Goal: Task Accomplishment & Management: Complete application form

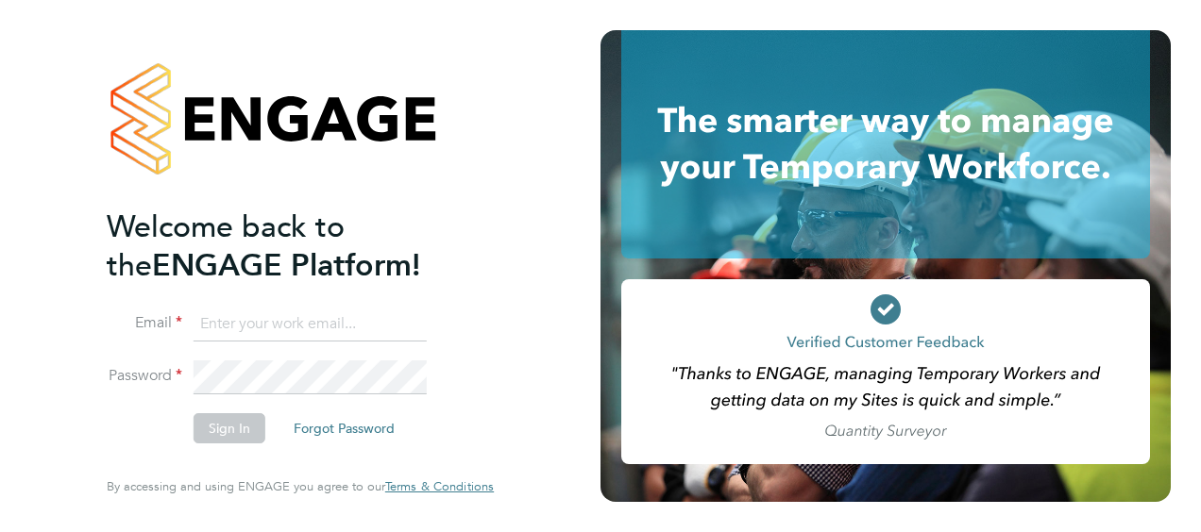
click at [214, 318] on input at bounding box center [310, 325] width 233 height 34
type input "Neil.warrington@bms.com"
click at [234, 423] on button "Sign In" at bounding box center [230, 429] width 72 height 30
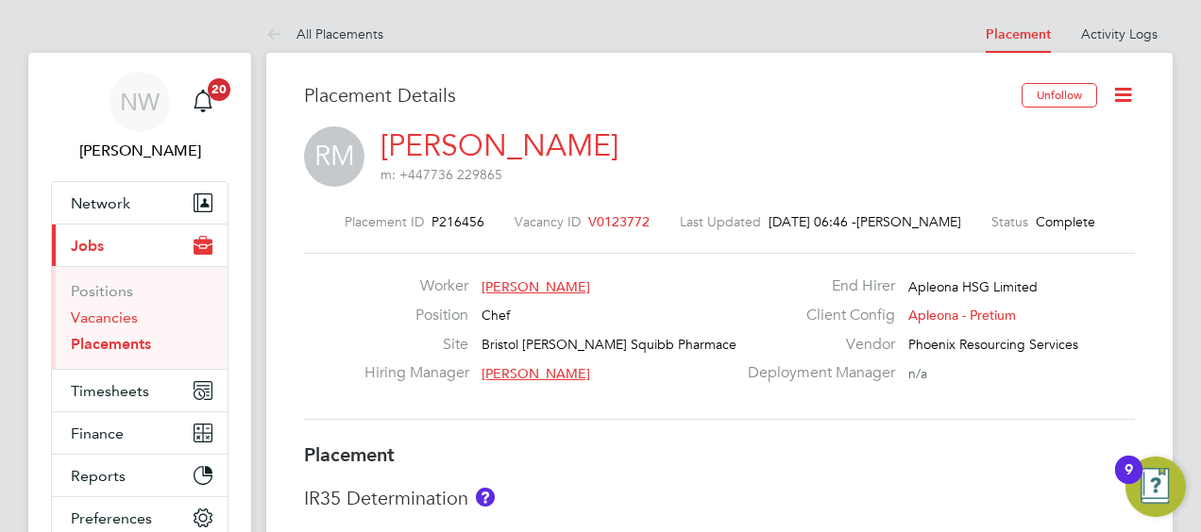
click at [94, 317] on link "Vacancies" at bounding box center [104, 318] width 67 height 18
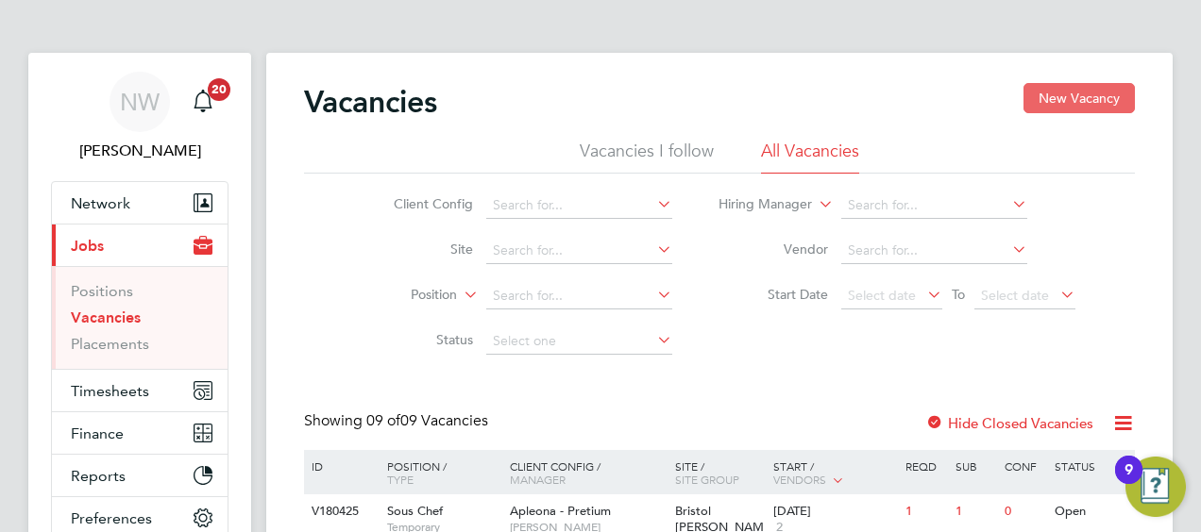
click at [1066, 106] on button "New Vacancy" at bounding box center [1078, 98] width 111 height 30
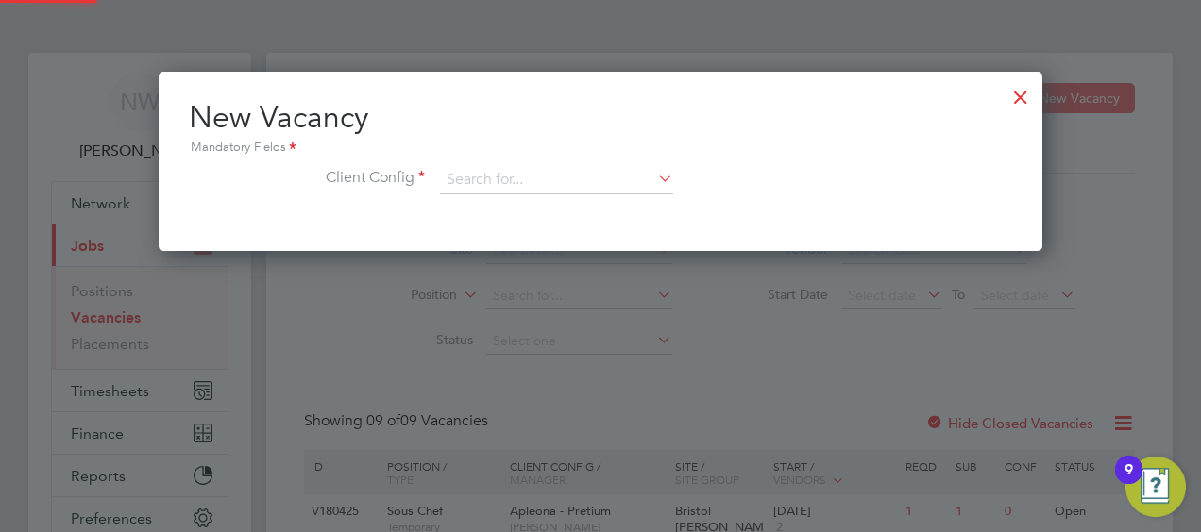
scroll to position [9, 9]
click at [517, 172] on input at bounding box center [556, 180] width 233 height 28
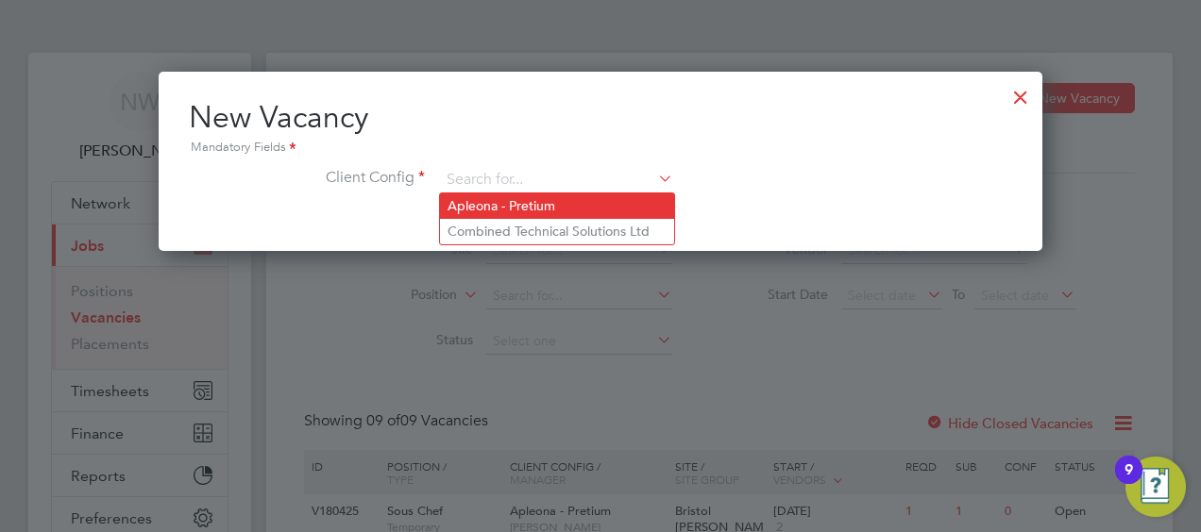
click at [519, 210] on li "Apleona - Pretium" at bounding box center [557, 206] width 234 height 25
type input "Apleona - Pretium"
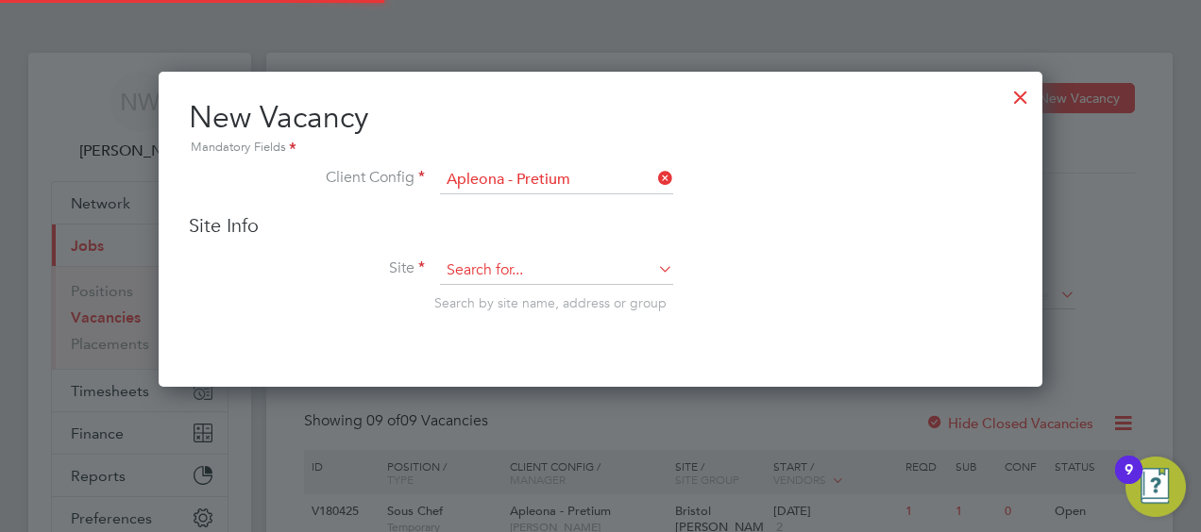
click at [506, 276] on input at bounding box center [556, 271] width 233 height 28
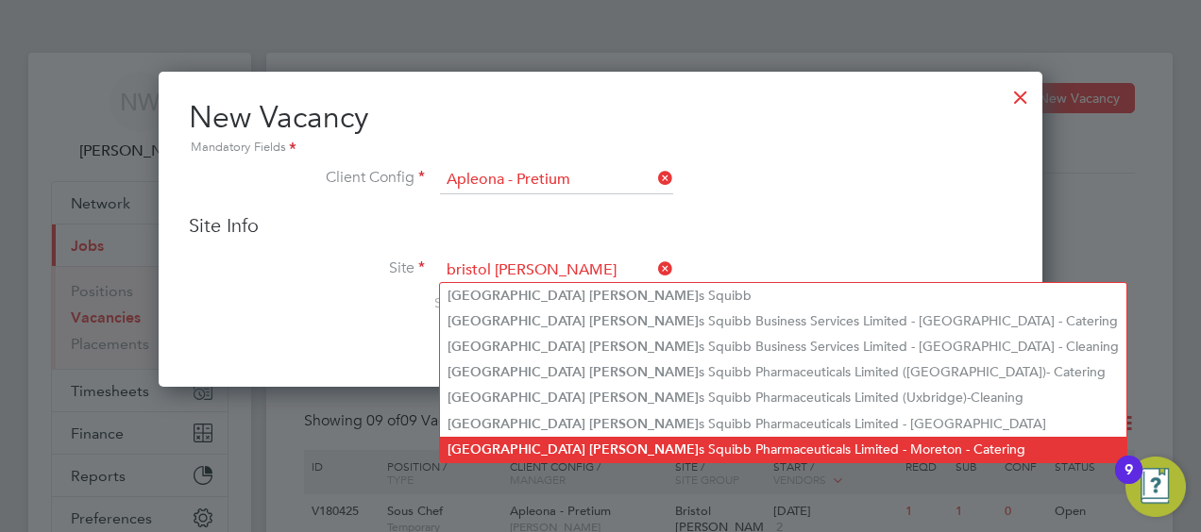
click at [793, 453] on li "Bristol [PERSON_NAME] Pharmaceuticals Limited - Moreton - Catering" at bounding box center [783, 449] width 686 height 25
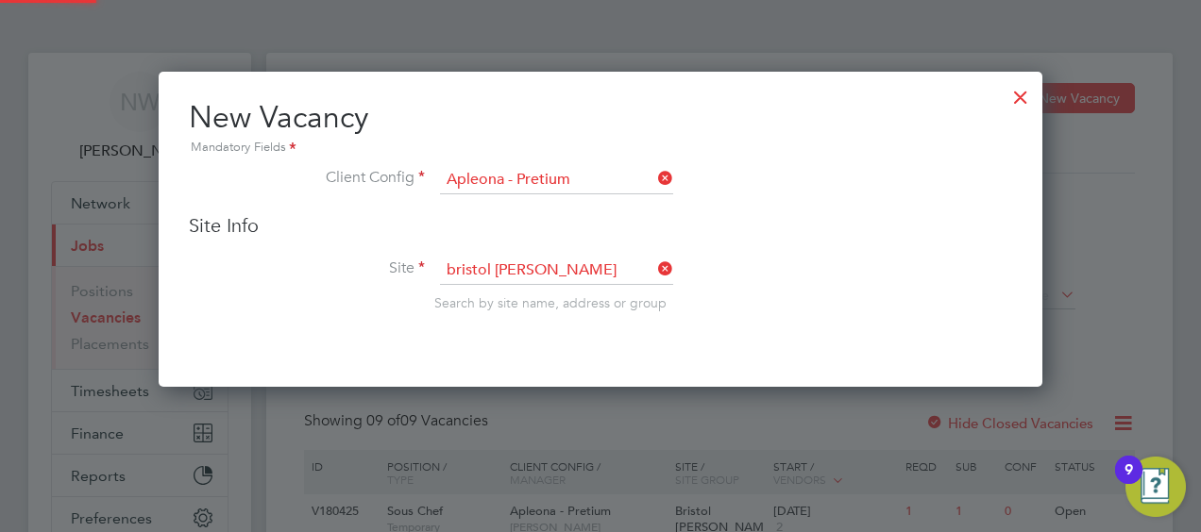
type input "Bristol [PERSON_NAME] Squibb Pharmaceuticals Limited - Moreton - Catering"
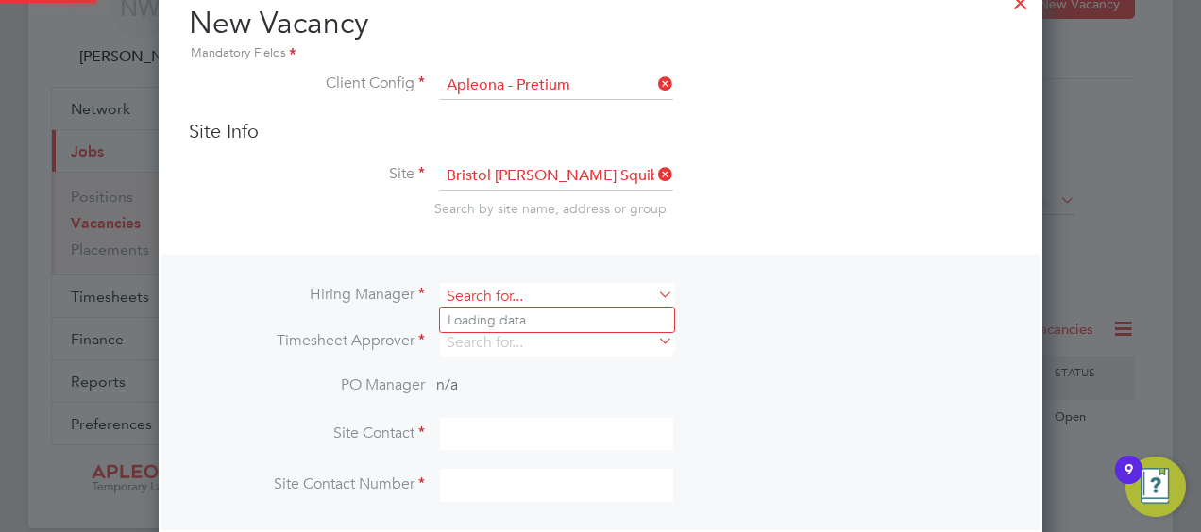
click at [510, 293] on input at bounding box center [556, 296] width 233 height 27
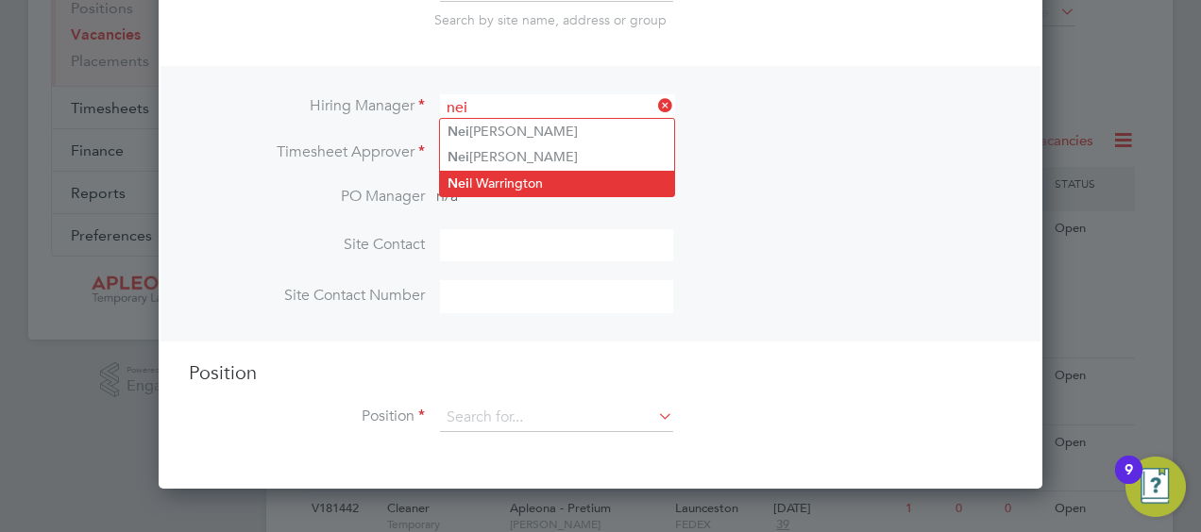
click at [492, 185] on li "Nei l Warrington" at bounding box center [557, 183] width 234 height 25
type input "[PERSON_NAME]"
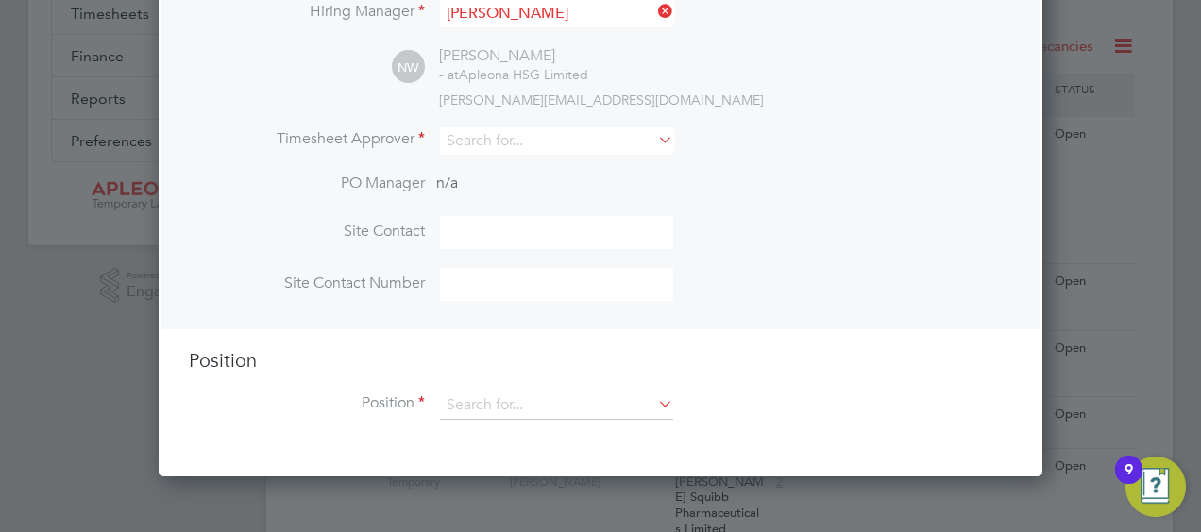
click at [480, 234] on input at bounding box center [556, 232] width 233 height 33
type input "[PERSON_NAME]"
type input "1515521750"
click at [476, 142] on input at bounding box center [556, 140] width 233 height 27
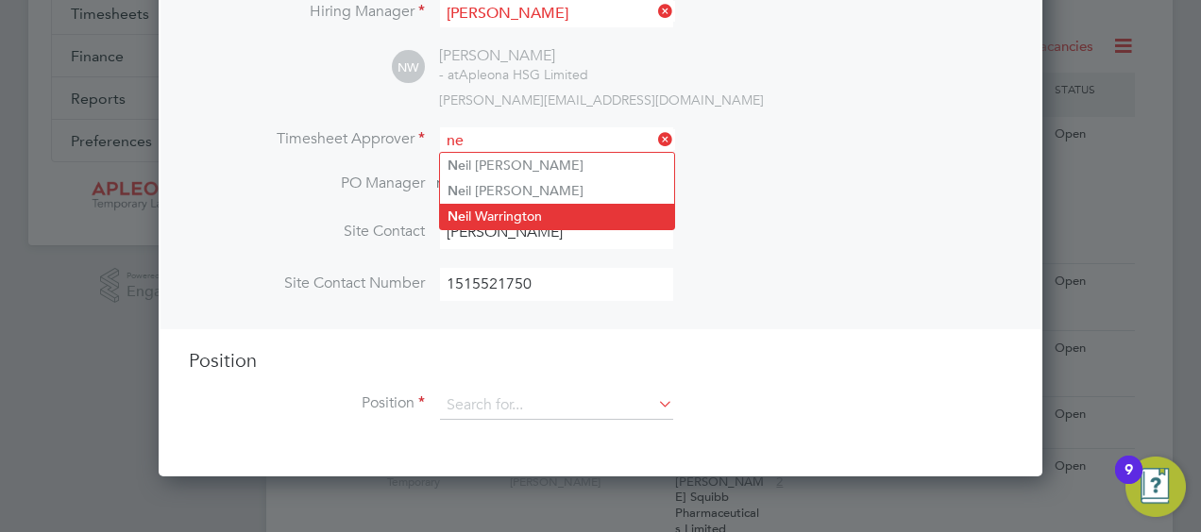
click at [504, 210] on li "Ne il Warrington" at bounding box center [557, 216] width 234 height 25
type input "[PERSON_NAME]"
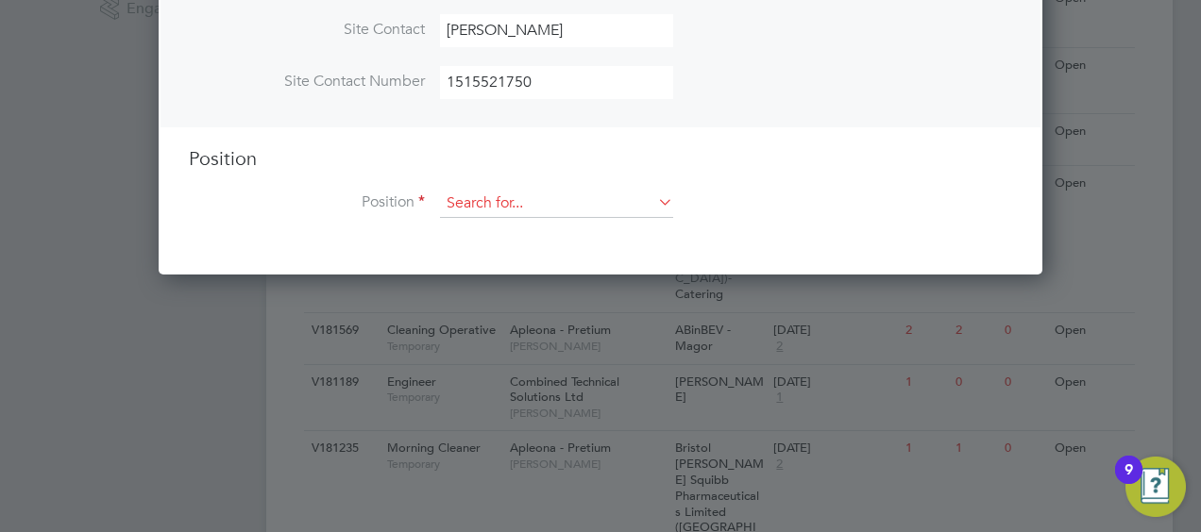
click at [494, 198] on input at bounding box center [556, 204] width 233 height 28
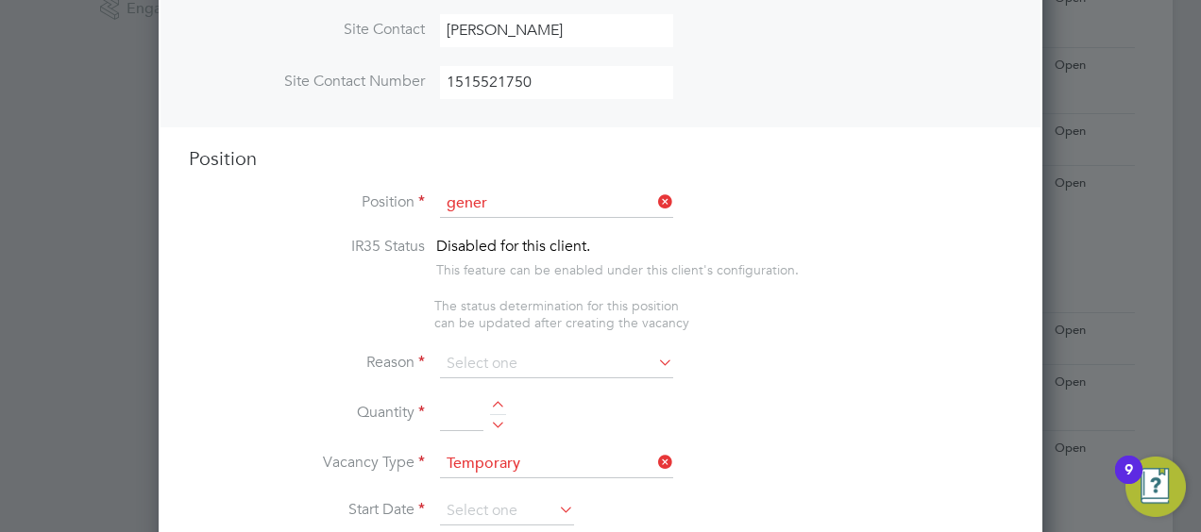
click at [546, 225] on li "Gener al Assistant" at bounding box center [557, 227] width 234 height 25
type input "General Assistant"
type textarea "Must be a good communicator and physically fit Must have own PPE Good reading a…"
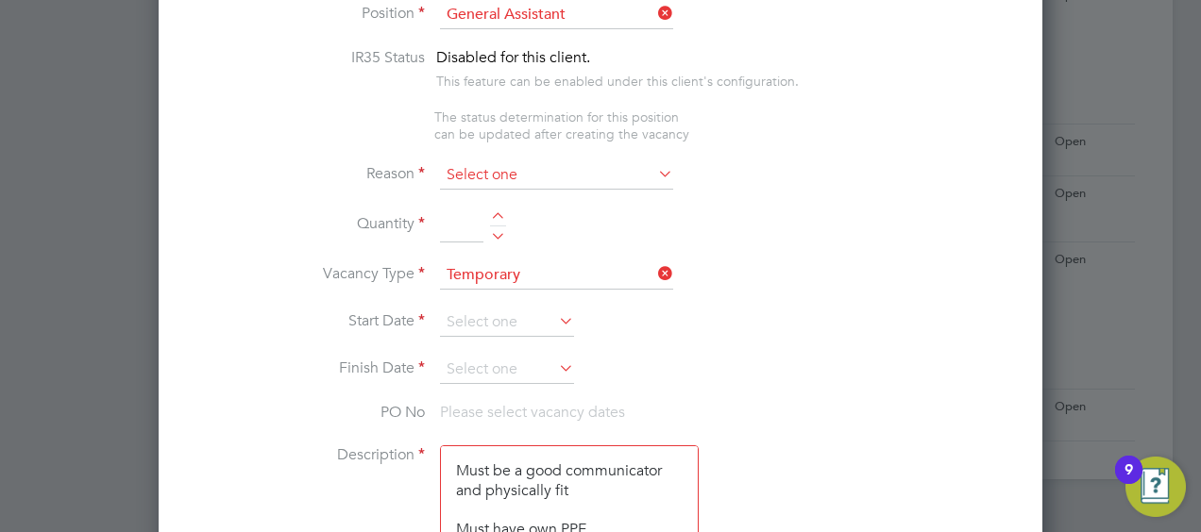
click at [531, 178] on input at bounding box center [556, 175] width 233 height 28
click at [500, 226] on li "Holiday" at bounding box center [557, 223] width 234 height 25
type input "Holiday"
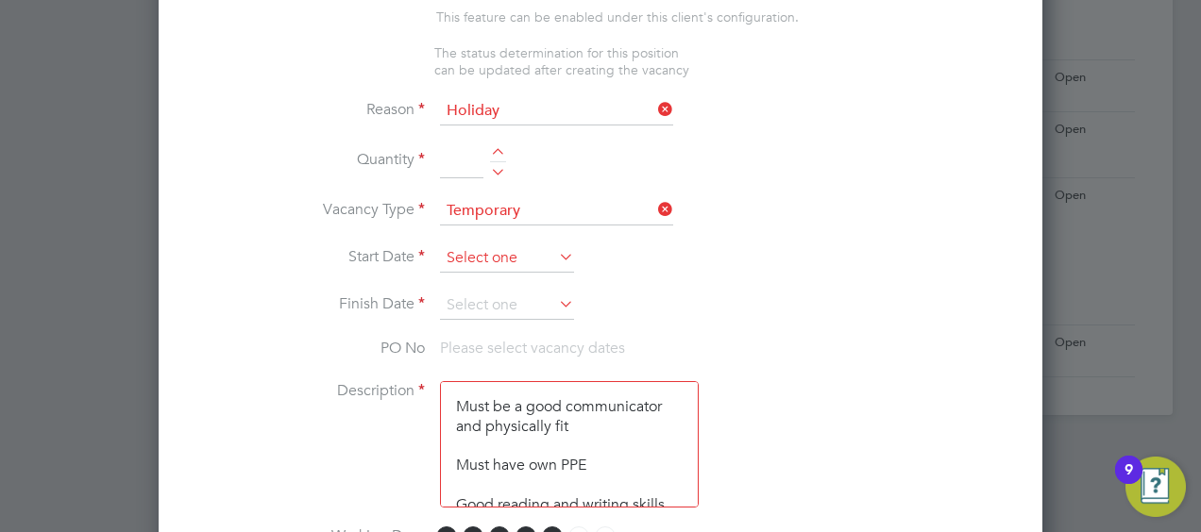
scroll to position [944, 0]
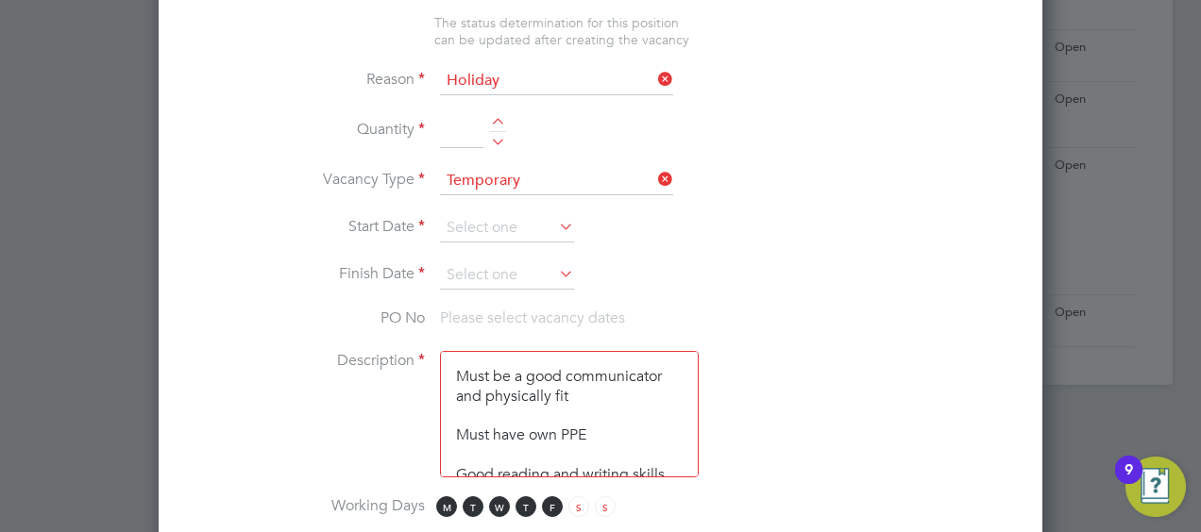
click at [457, 132] on input at bounding box center [461, 131] width 43 height 34
type input "1"
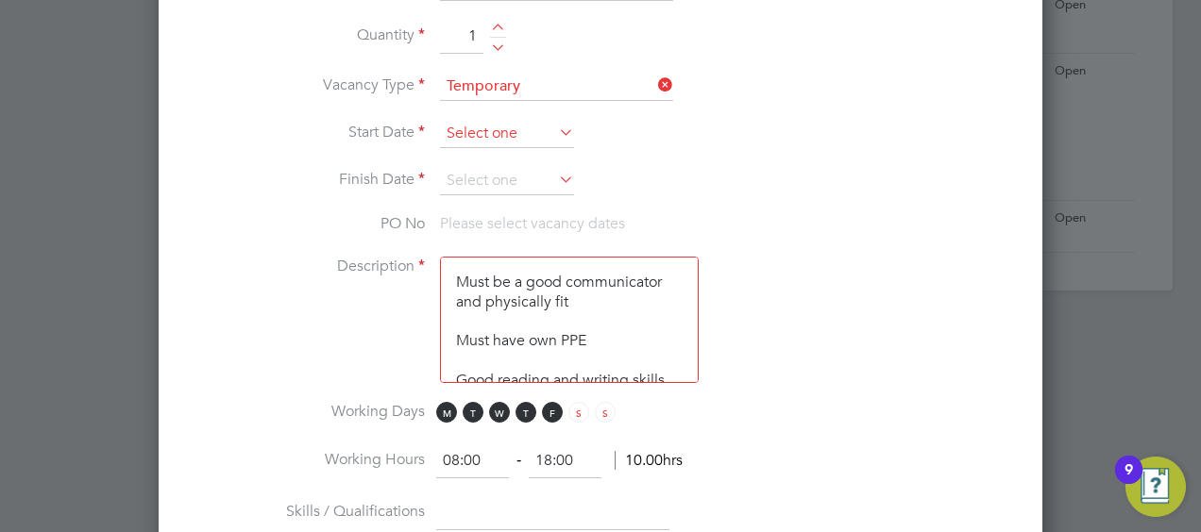
scroll to position [527, 0]
click at [495, 128] on input at bounding box center [507, 134] width 134 height 28
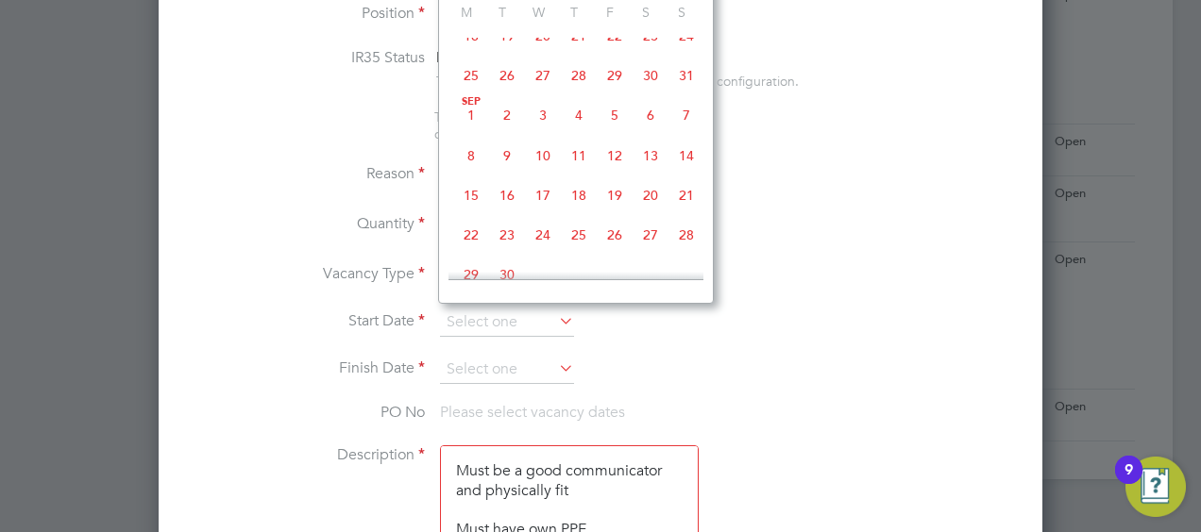
scroll to position [432, 0]
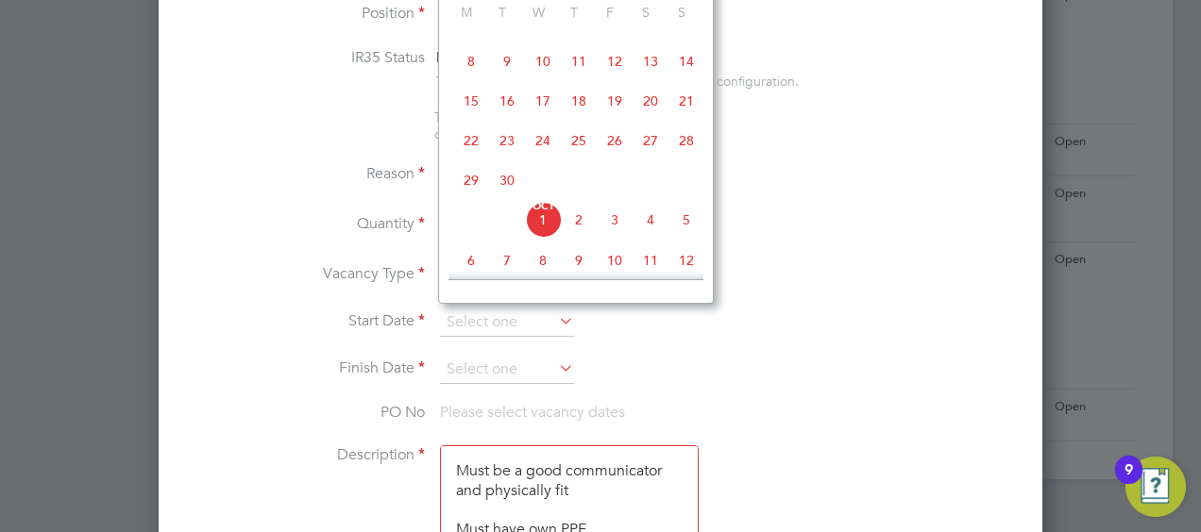
click at [479, 186] on span "29" at bounding box center [471, 180] width 36 height 36
type input "[DATE]"
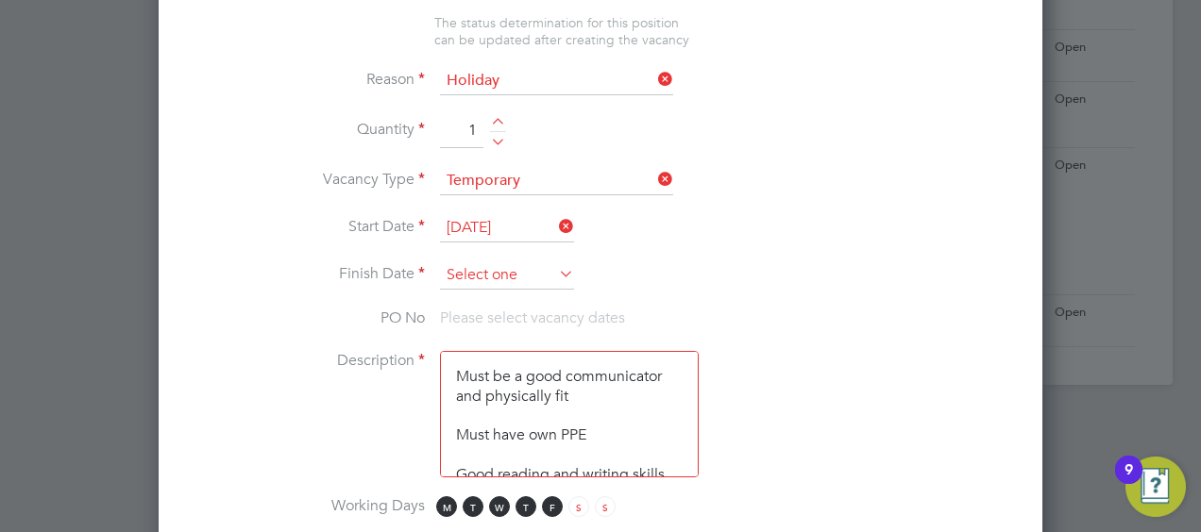
scroll to position [527, 0]
click at [482, 262] on input at bounding box center [507, 276] width 134 height 28
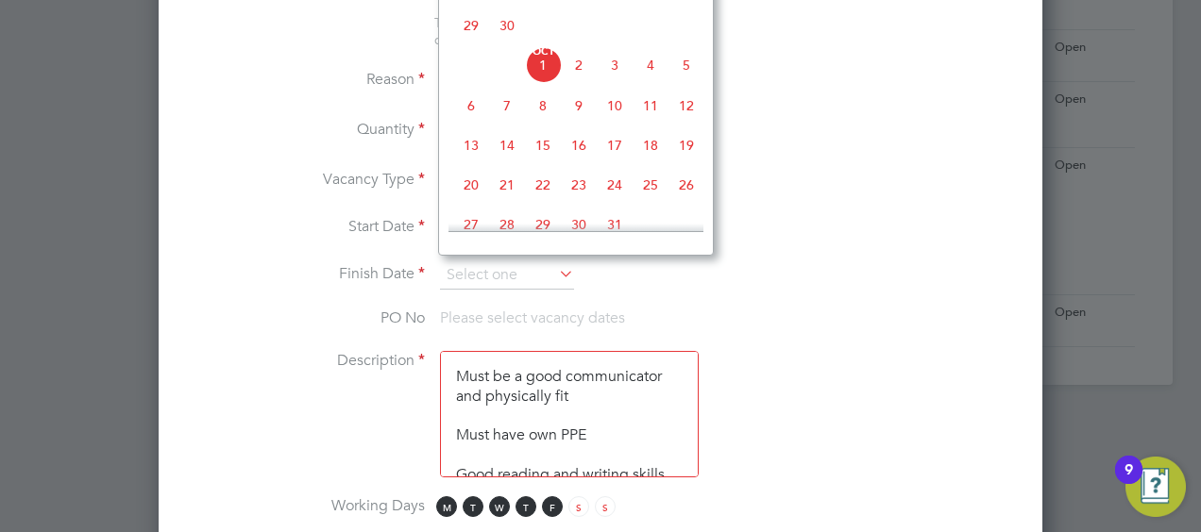
scroll to position [566, 0]
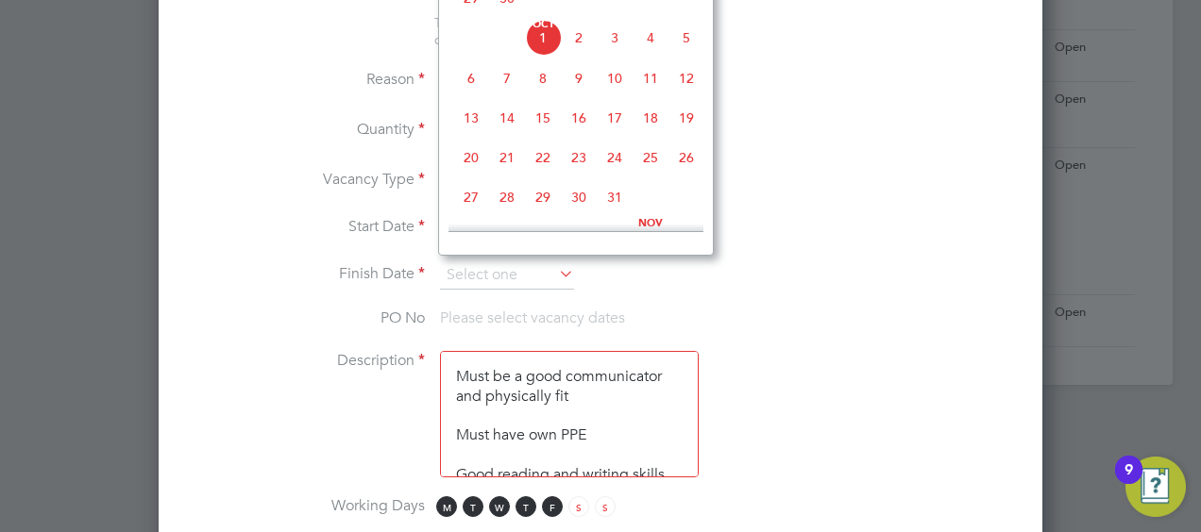
click at [612, 45] on span "3" at bounding box center [615, 38] width 36 height 36
type input "[DATE]"
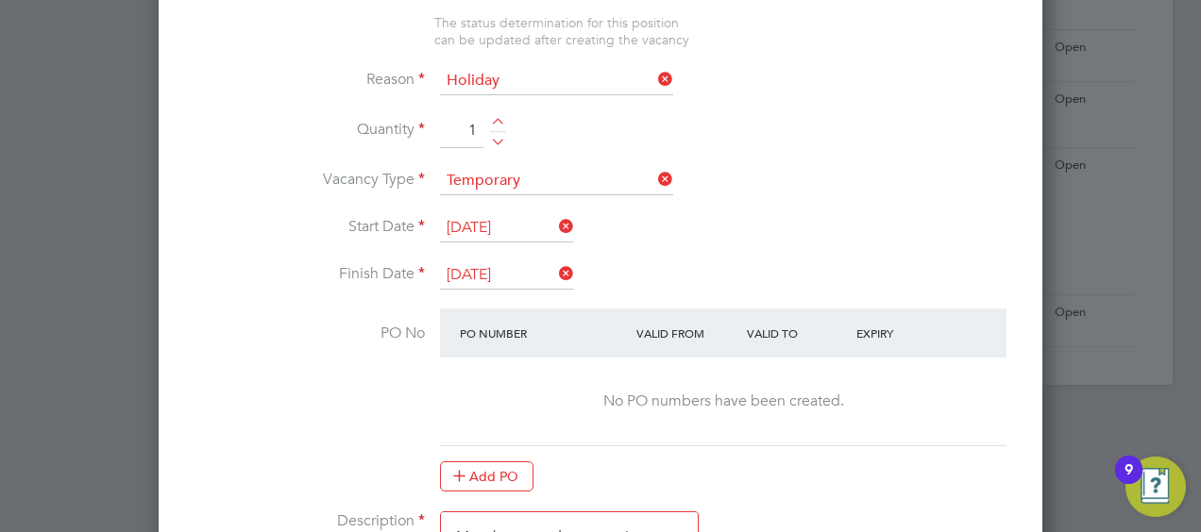
click at [739, 159] on li "Quantity 1" at bounding box center [600, 140] width 823 height 53
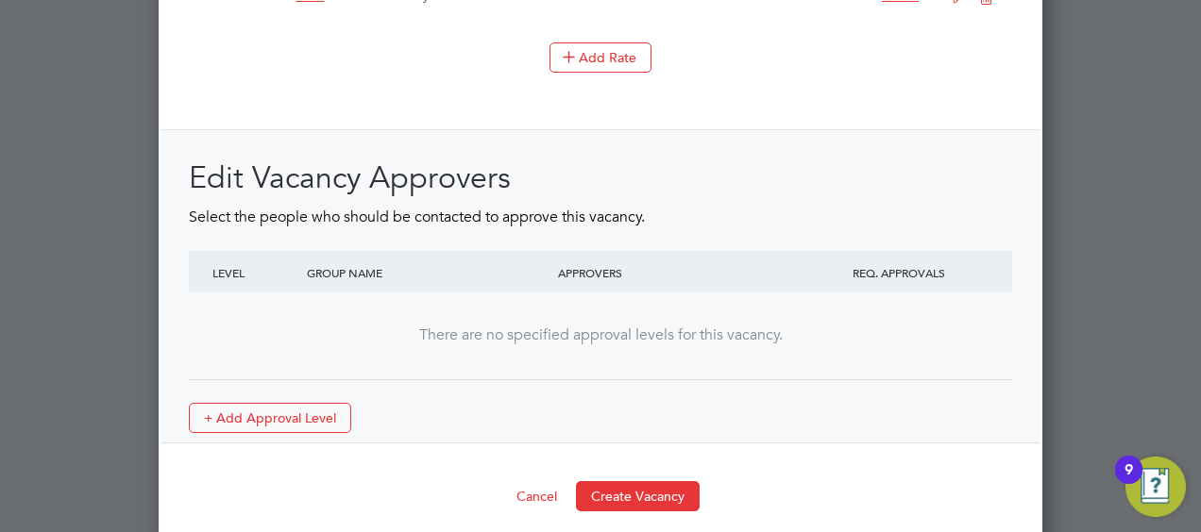
scroll to position [2366, 0]
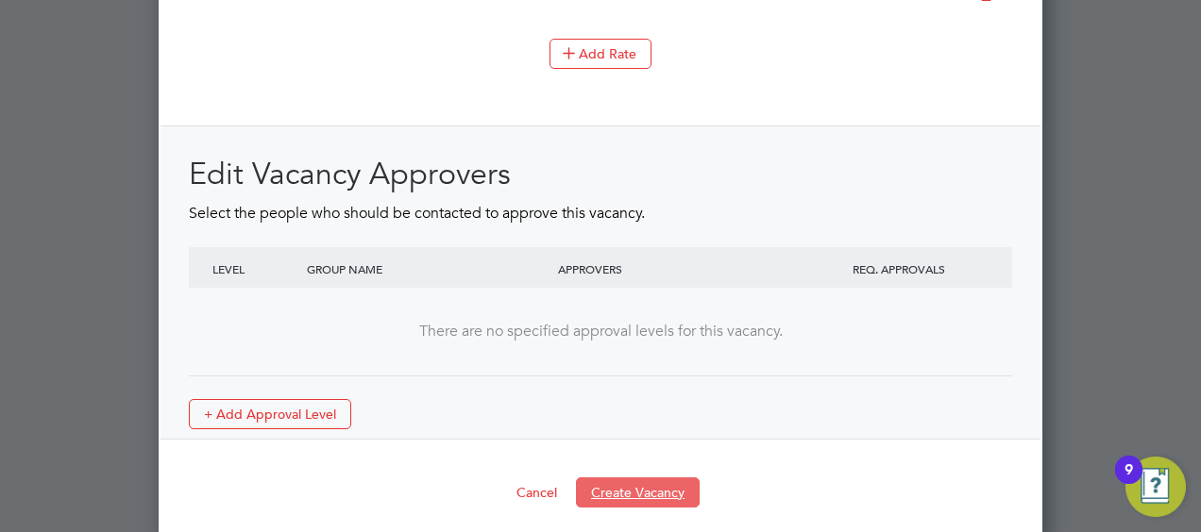
click at [640, 485] on button "Create Vacancy" at bounding box center [638, 493] width 124 height 30
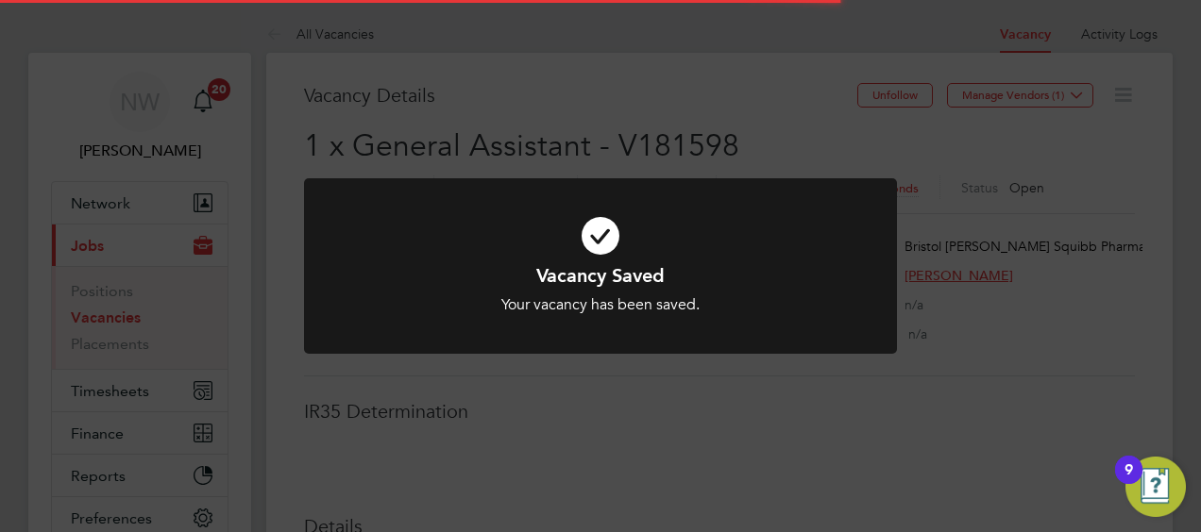
scroll to position [56, 132]
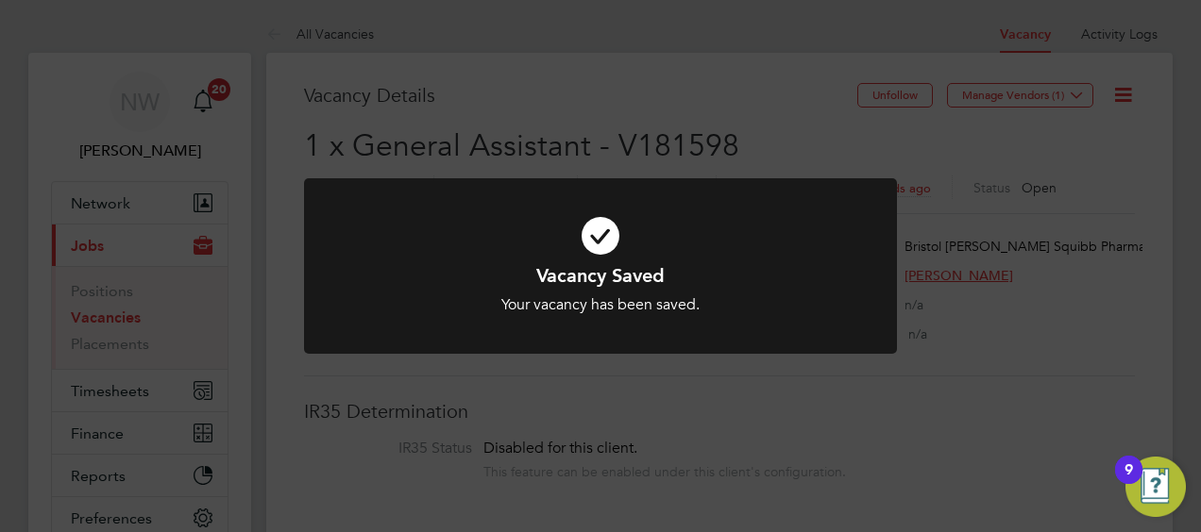
click at [616, 242] on icon at bounding box center [600, 236] width 491 height 74
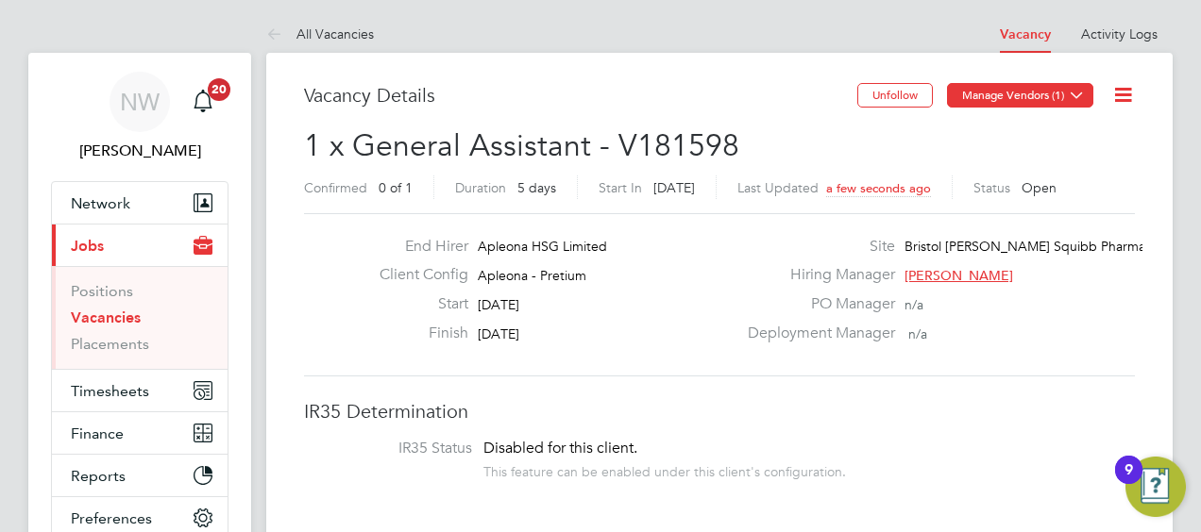
click at [1077, 94] on icon at bounding box center [1077, 95] width 14 height 14
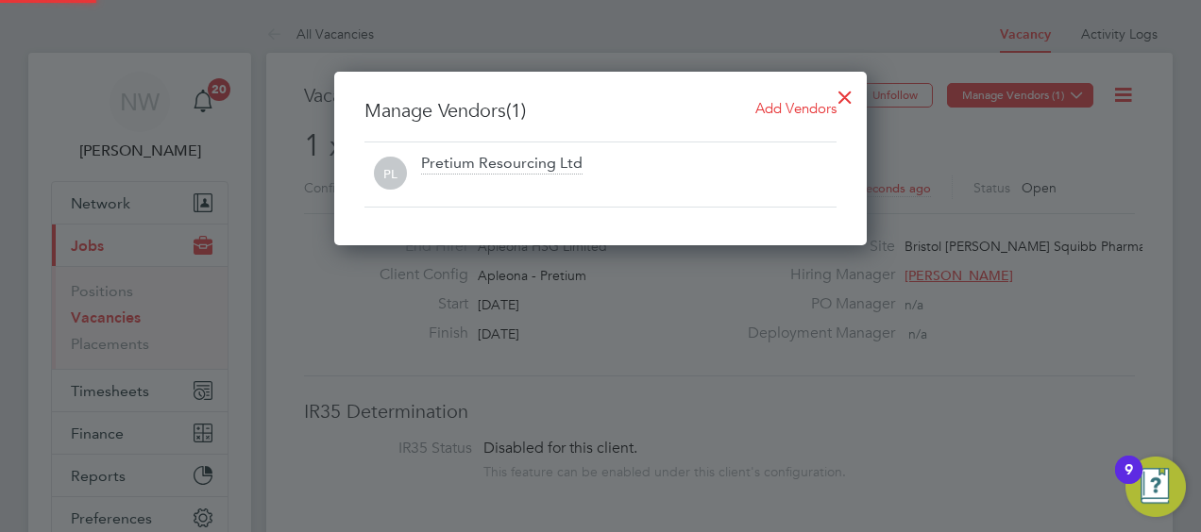
scroll to position [174, 532]
click at [774, 115] on span "Add Vendors" at bounding box center [795, 108] width 81 height 18
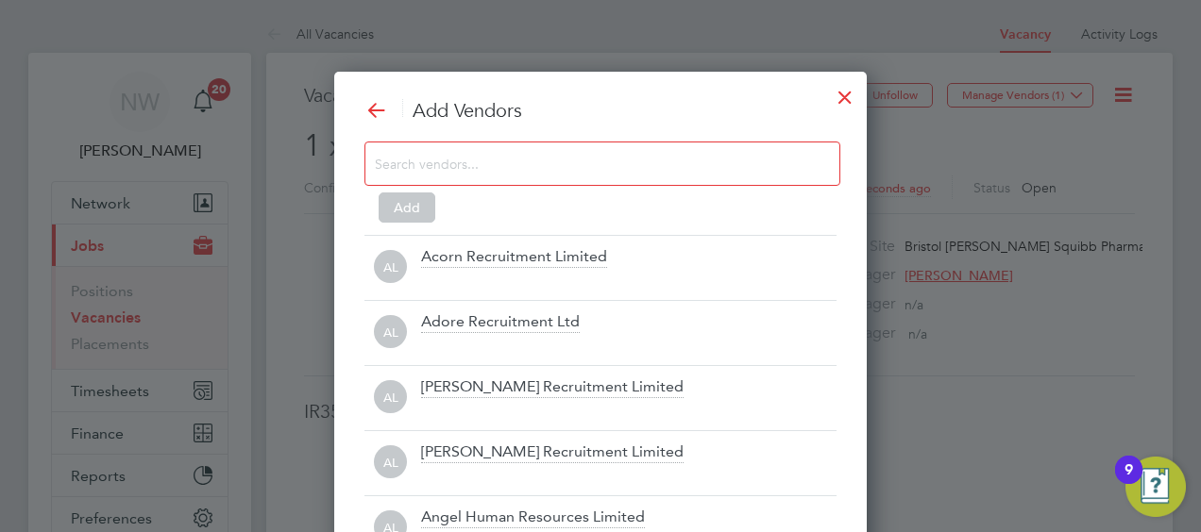
click at [575, 170] on input at bounding box center [587, 163] width 425 height 25
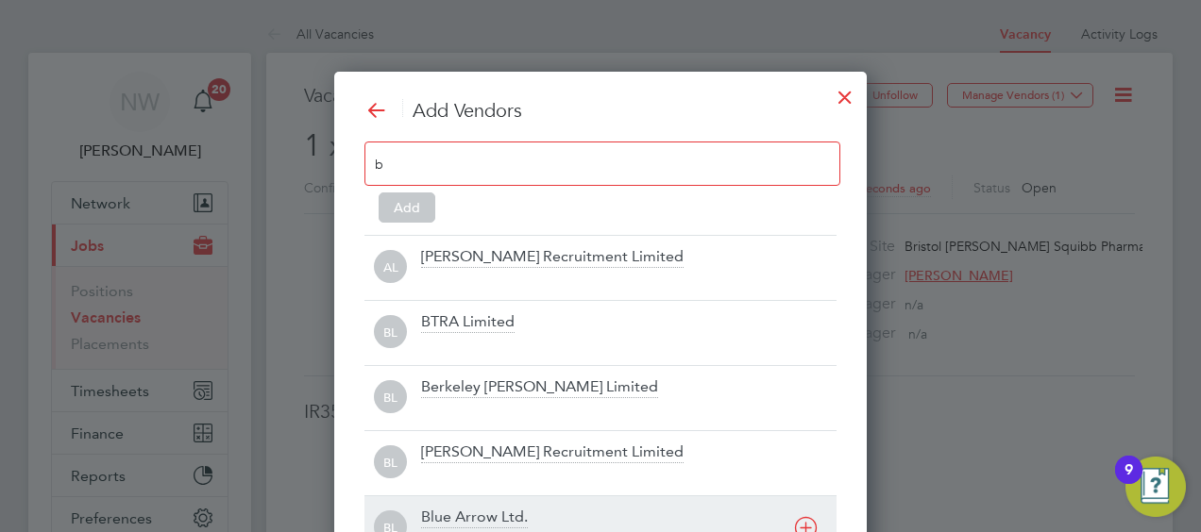
type input "b"
click at [506, 510] on div "Blue Arrow Ltd." at bounding box center [474, 518] width 107 height 21
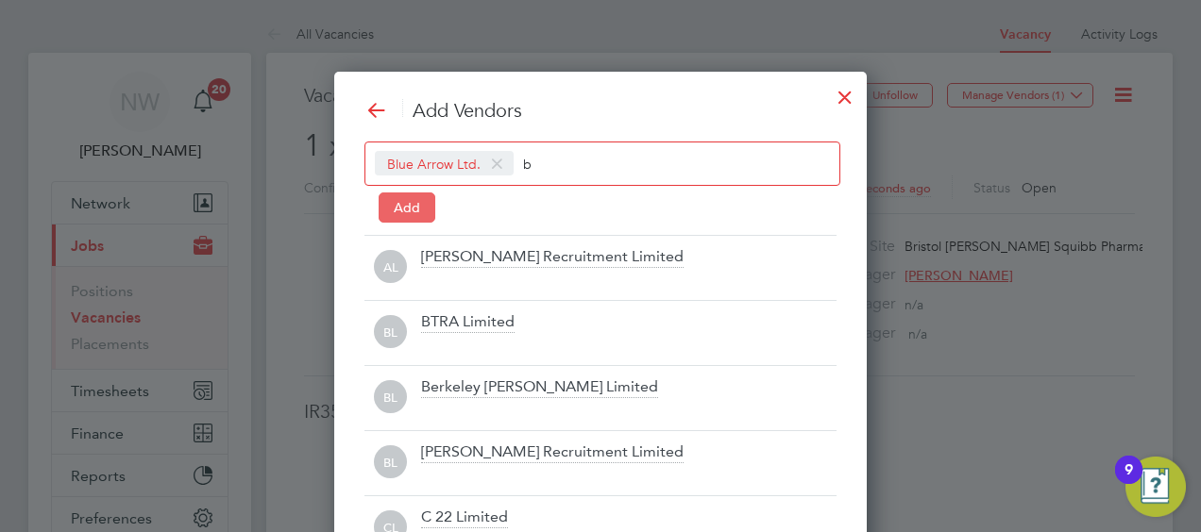
click at [391, 215] on button "Add" at bounding box center [407, 208] width 57 height 30
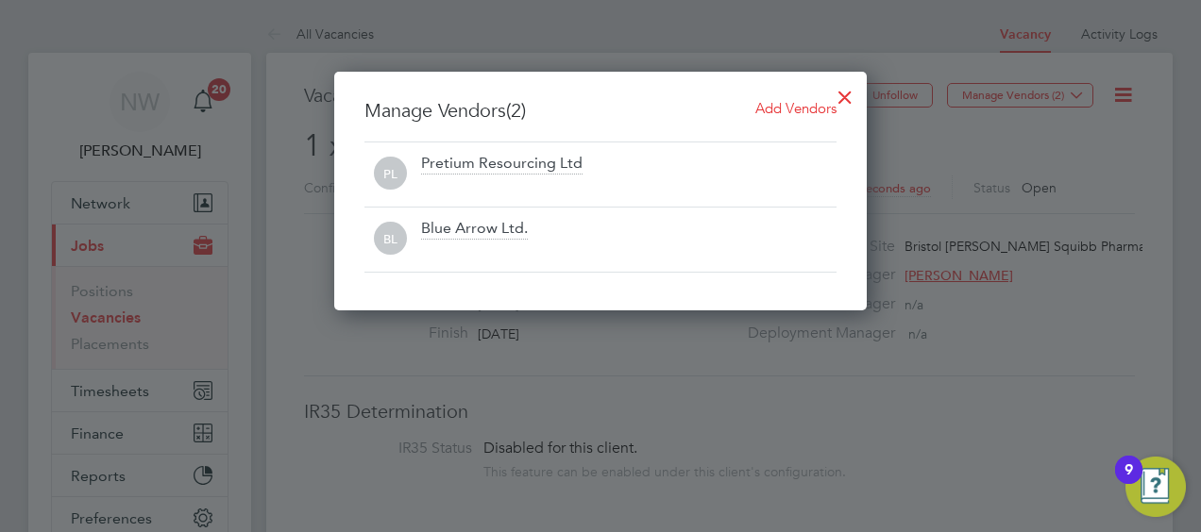
click at [840, 93] on div at bounding box center [845, 93] width 34 height 34
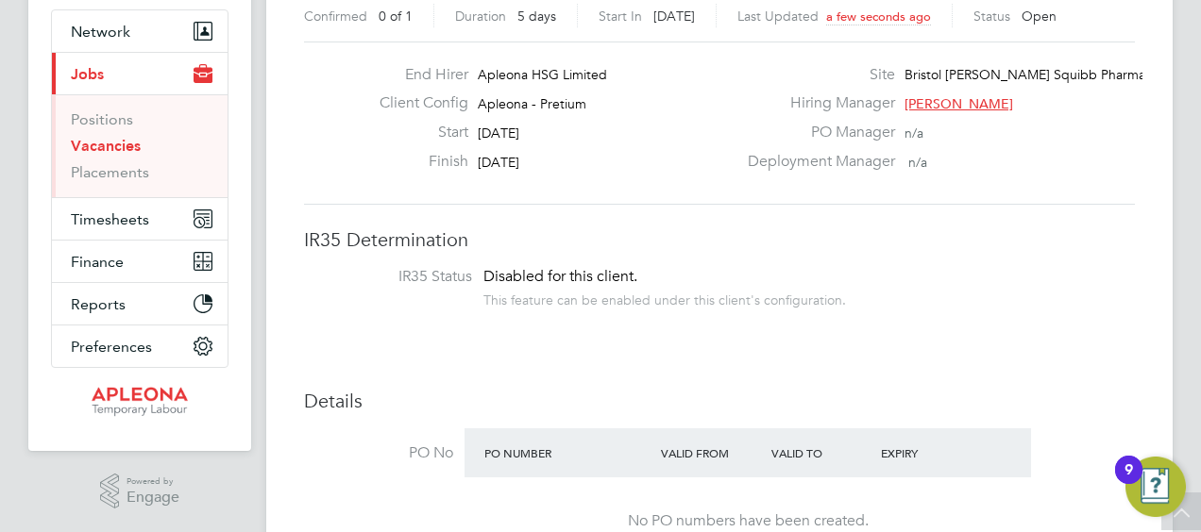
scroll to position [31, 0]
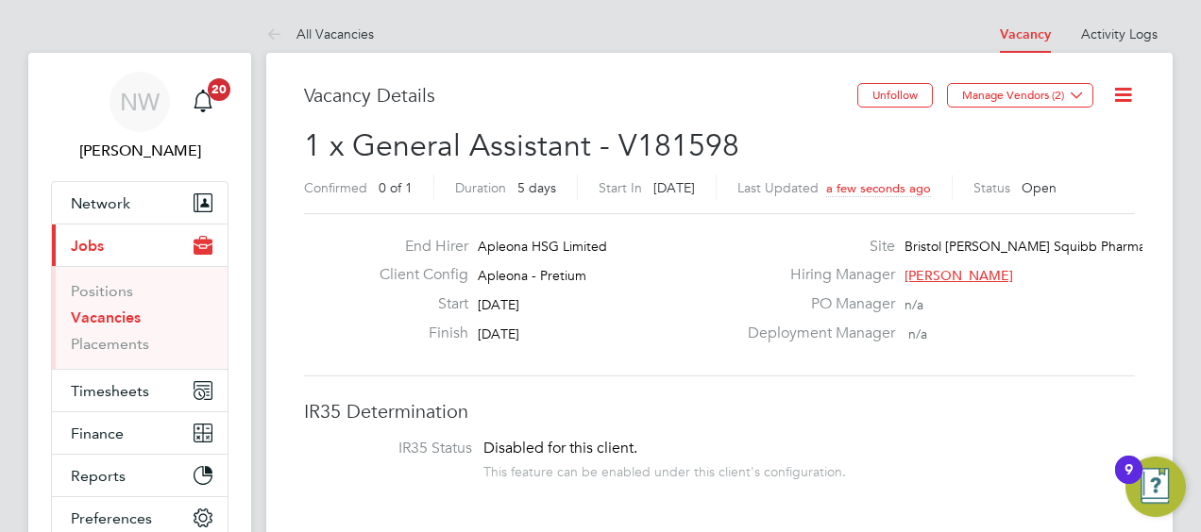
click at [114, 316] on link "Vacancies" at bounding box center [106, 318] width 70 height 18
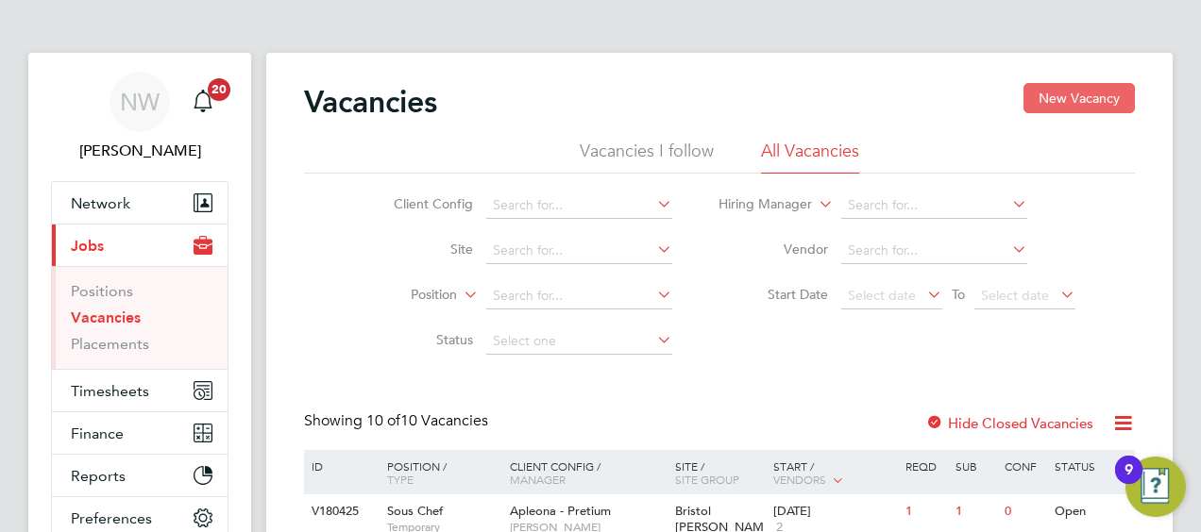
click at [1063, 91] on button "New Vacancy" at bounding box center [1078, 98] width 111 height 30
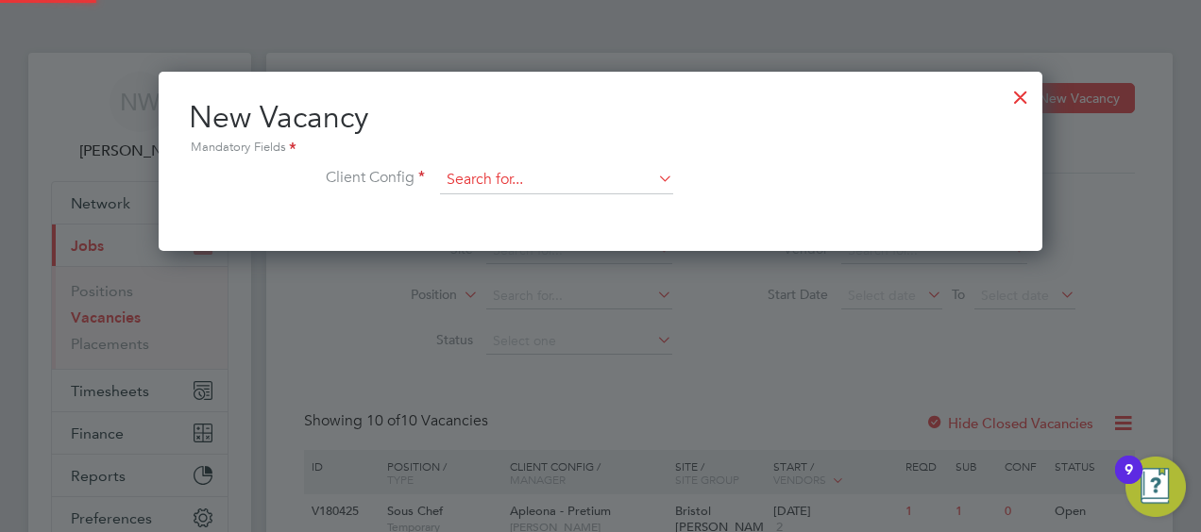
click at [491, 176] on input at bounding box center [556, 180] width 233 height 28
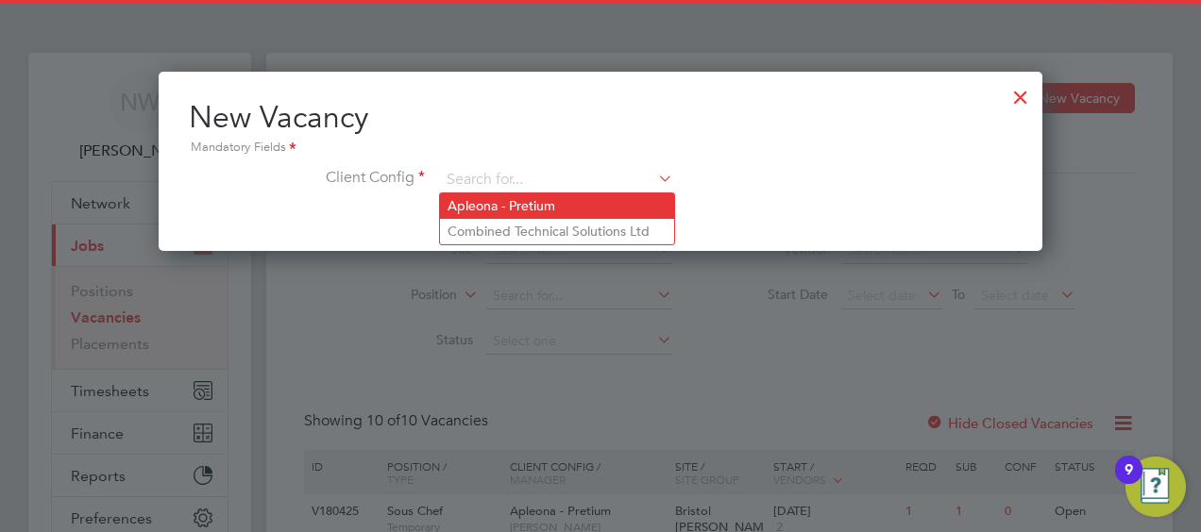
click at [494, 201] on li "Apleona - Pretium" at bounding box center [557, 206] width 234 height 25
type input "Apleona - Pretium"
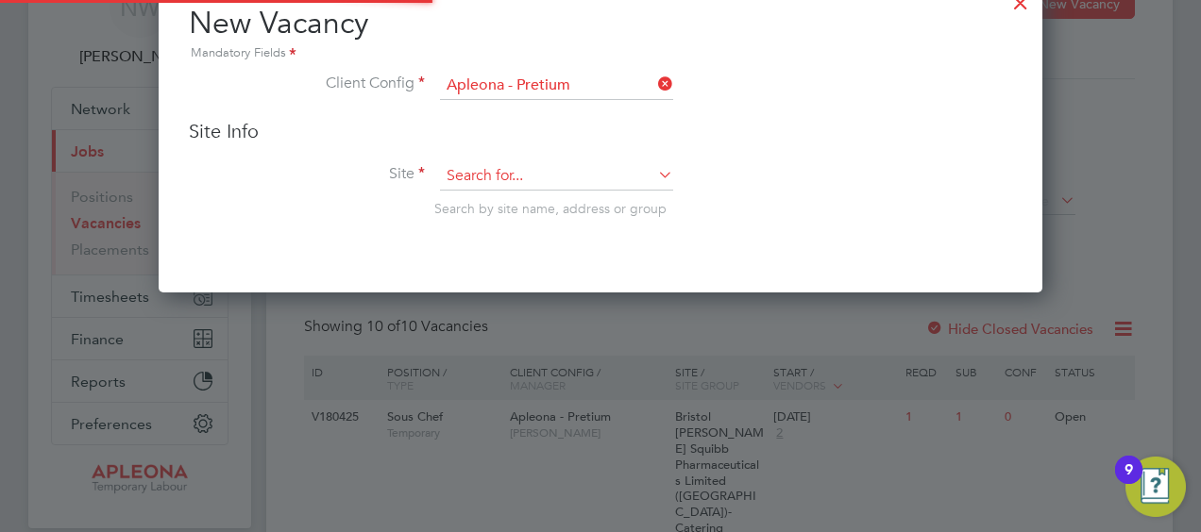
click at [479, 174] on input at bounding box center [556, 176] width 233 height 28
click at [695, 352] on li "Bristol My ers Squibb Pharmaceuticals Limited - Moreton - Catering" at bounding box center [744, 355] width 608 height 25
type input "Bristol [PERSON_NAME] Squibb Pharmaceuticals Limited - Moreton - Catering"
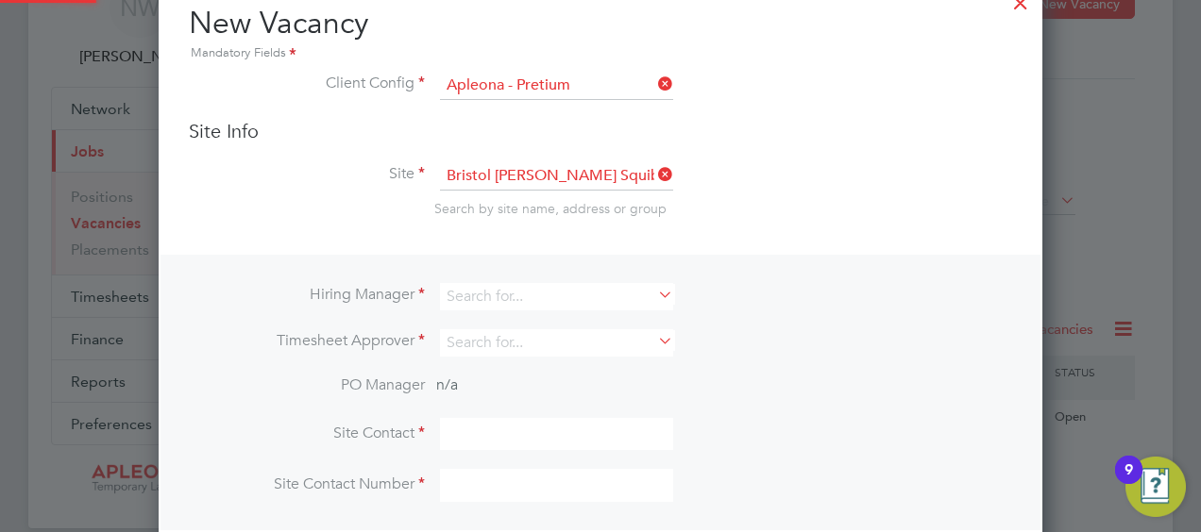
scroll to position [698, 884]
click at [510, 299] on input at bounding box center [556, 296] width 233 height 27
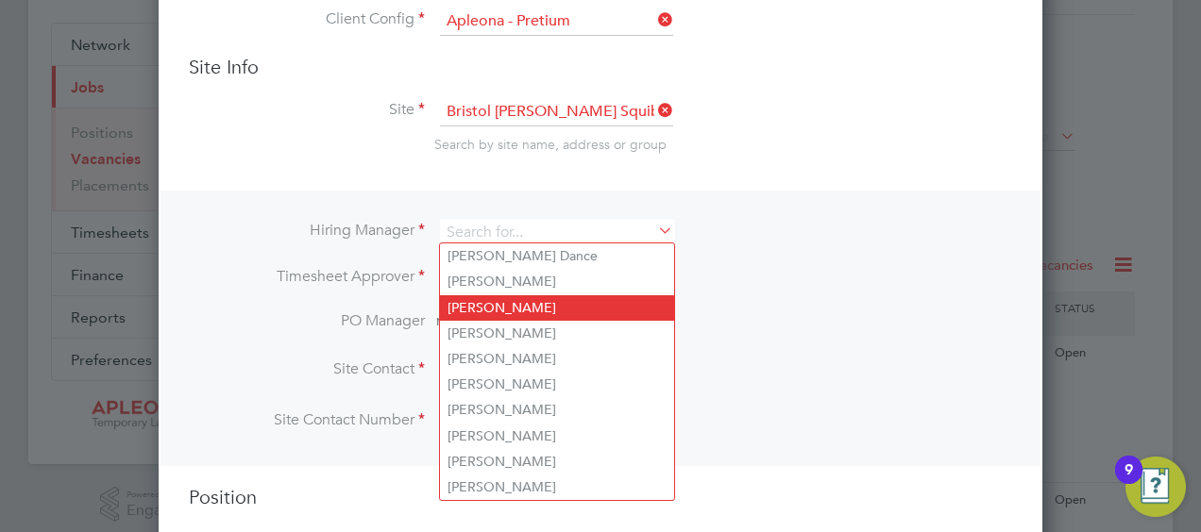
scroll to position [189, 0]
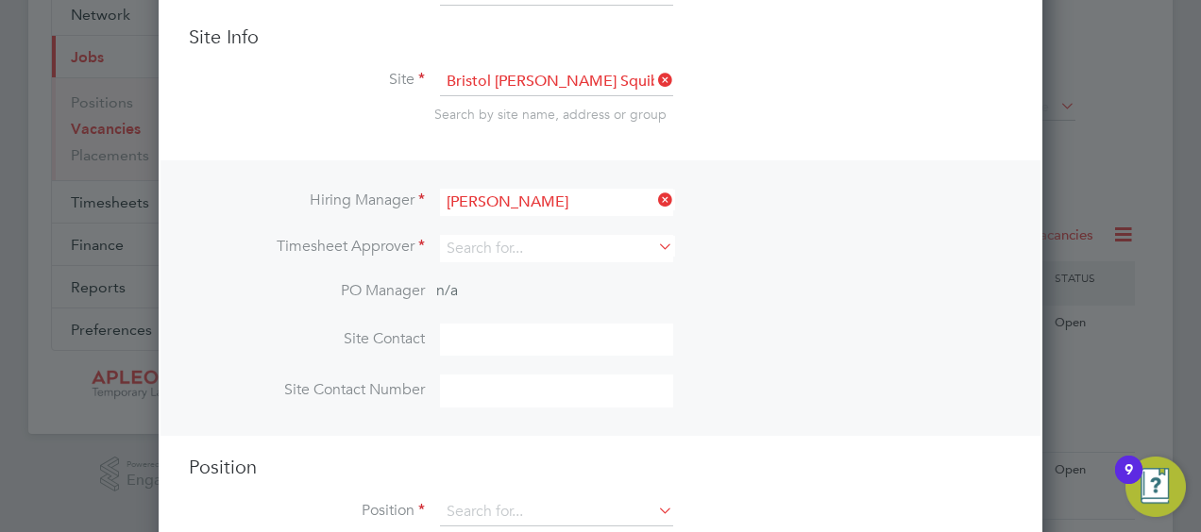
click at [497, 274] on li "[PERSON_NAME]" at bounding box center [557, 277] width 234 height 25
type input "[PERSON_NAME]"
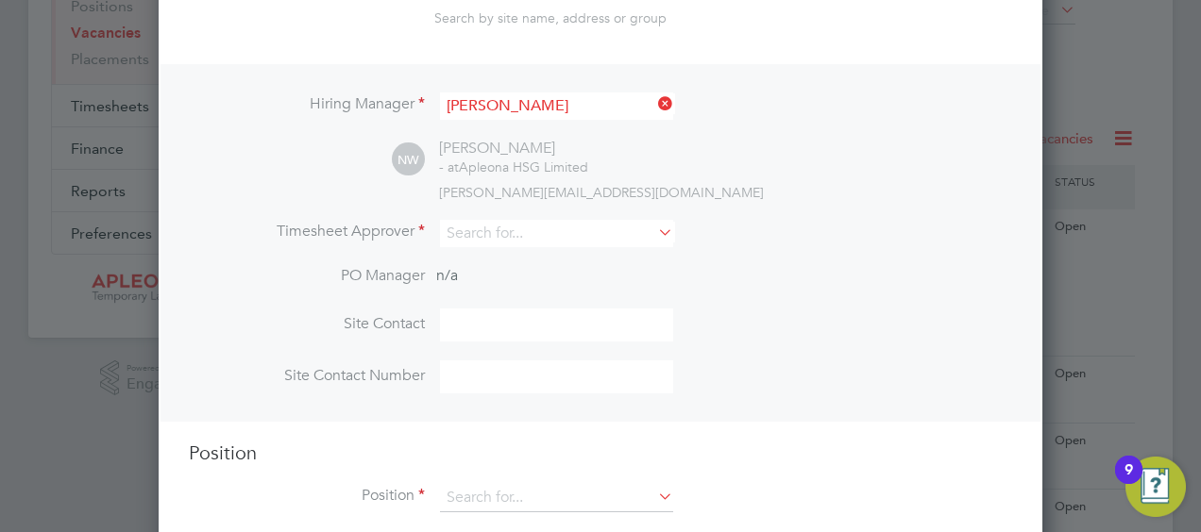
scroll to position [378, 0]
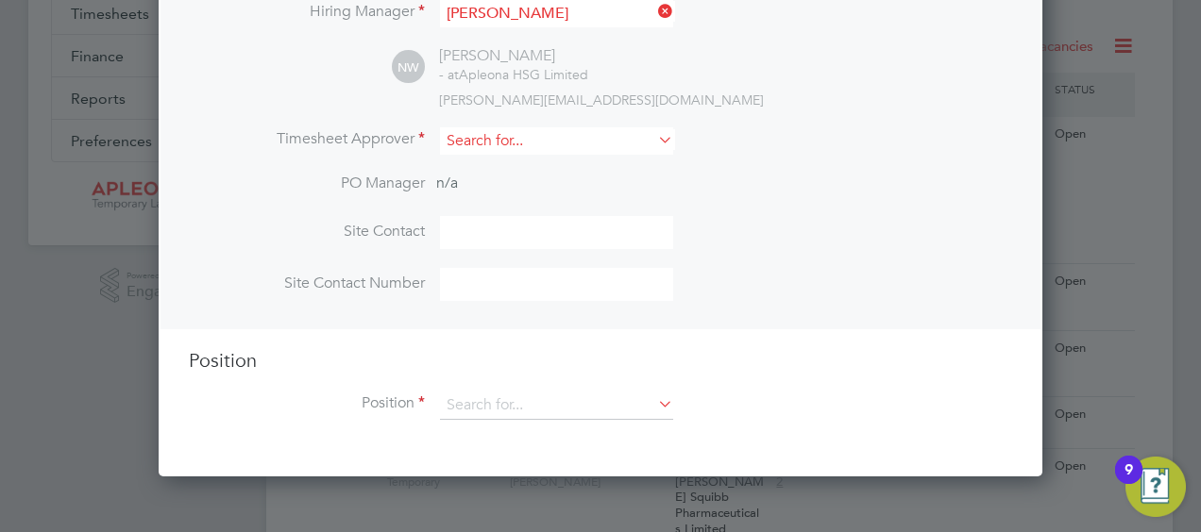
click at [480, 136] on input at bounding box center [556, 140] width 233 height 27
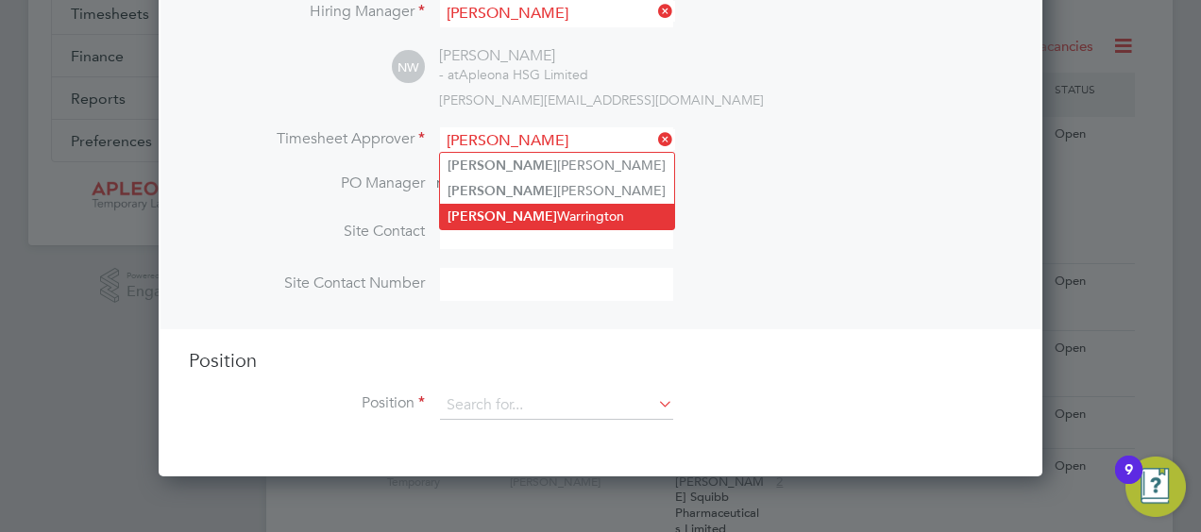
click at [513, 210] on li "[PERSON_NAME]" at bounding box center [557, 216] width 234 height 25
type input "[PERSON_NAME]"
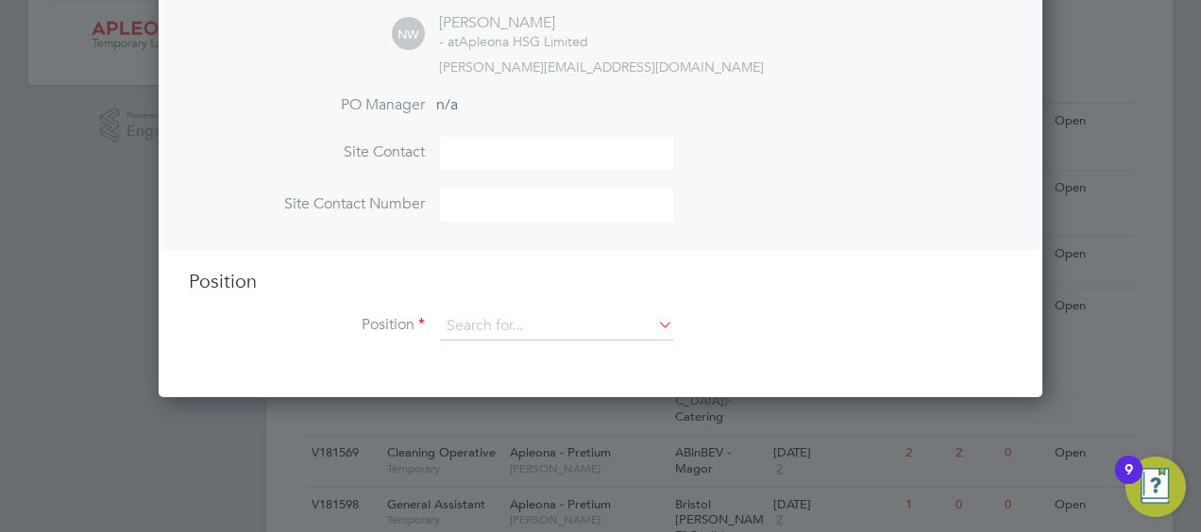
scroll to position [566, 0]
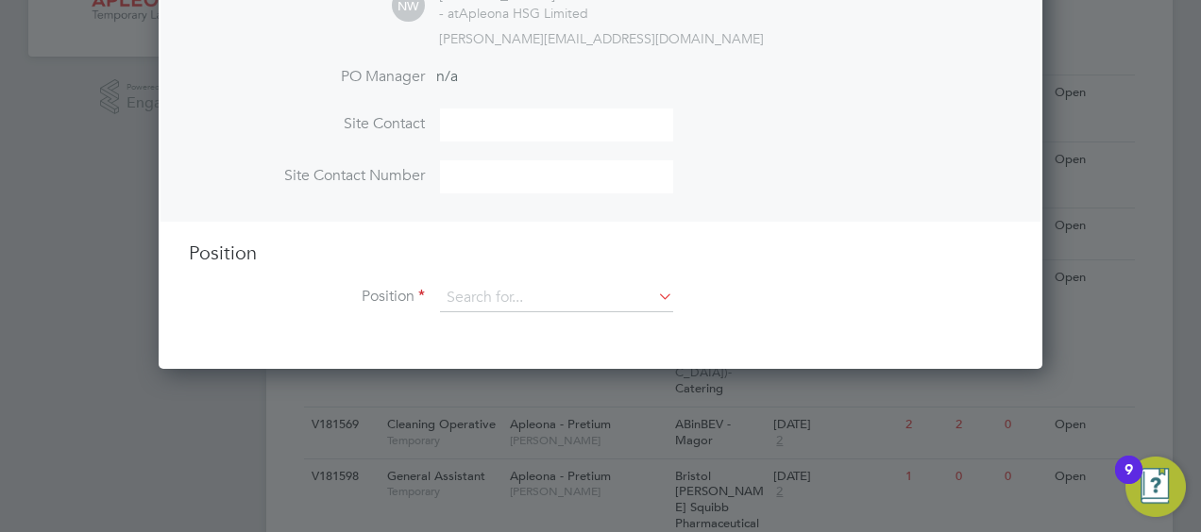
click at [474, 127] on input at bounding box center [556, 125] width 233 height 33
type input "[PERSON_NAME]"
type input "1515521750"
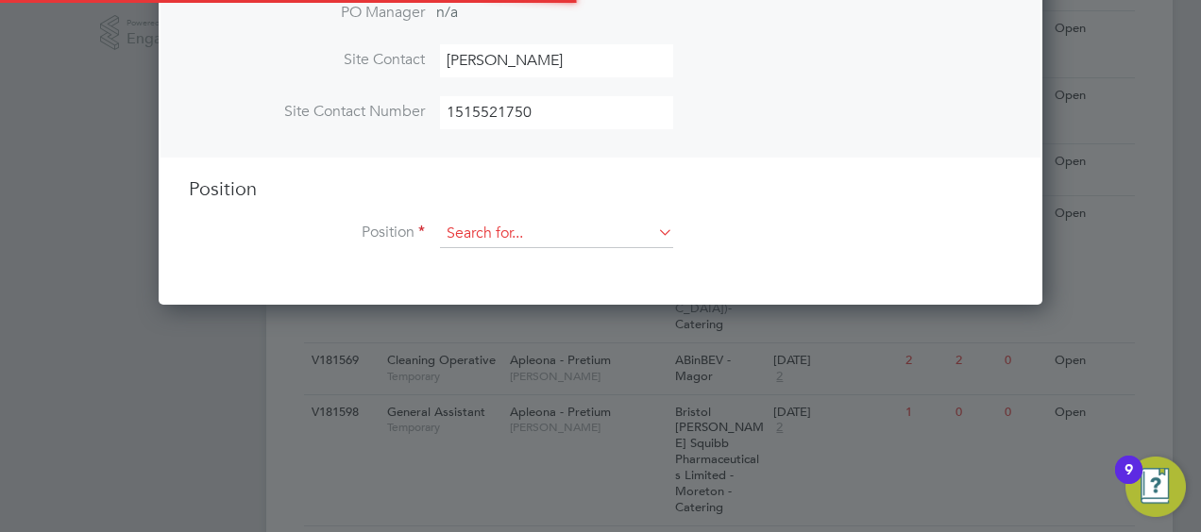
scroll to position [661, 0]
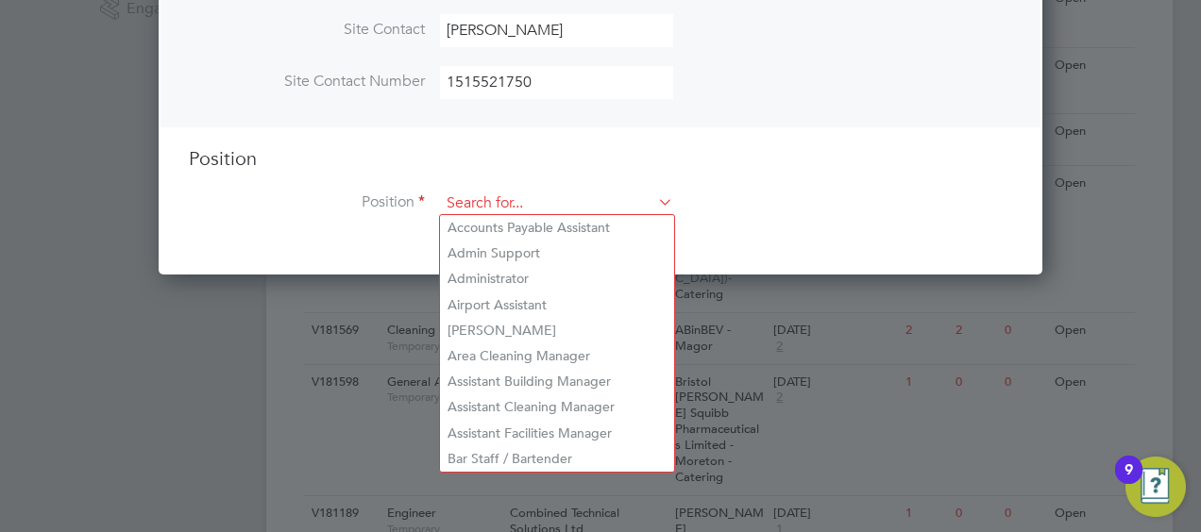
click at [496, 192] on input at bounding box center [556, 204] width 233 height 28
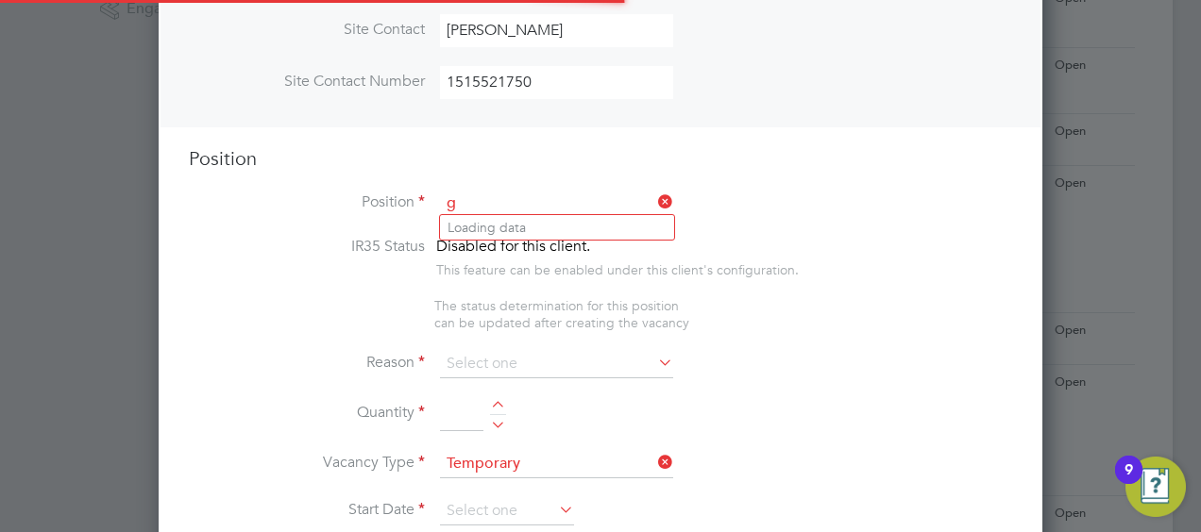
scroll to position [2700, 884]
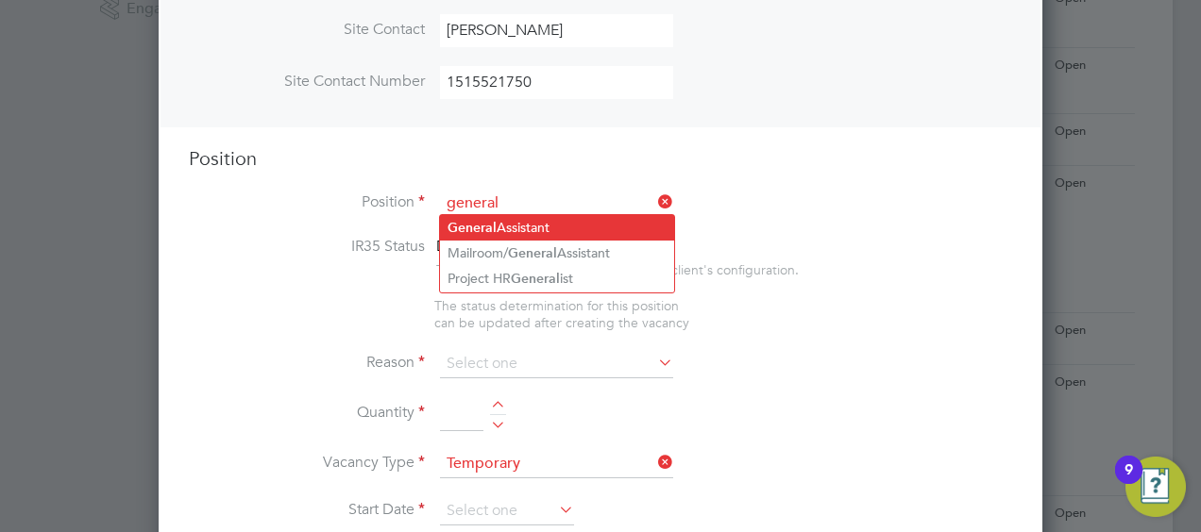
click at [546, 224] on li "General Assistant" at bounding box center [557, 227] width 234 height 25
type input "General Assistant"
type textarea "Must be a good communicator and physically fit Must have own PPE Good reading a…"
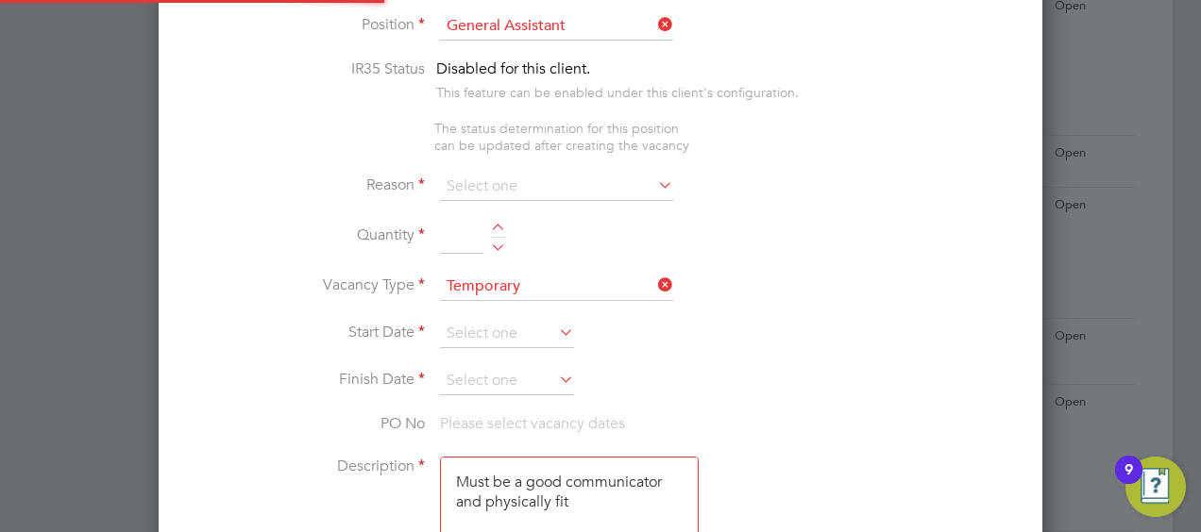
scroll to position [850, 0]
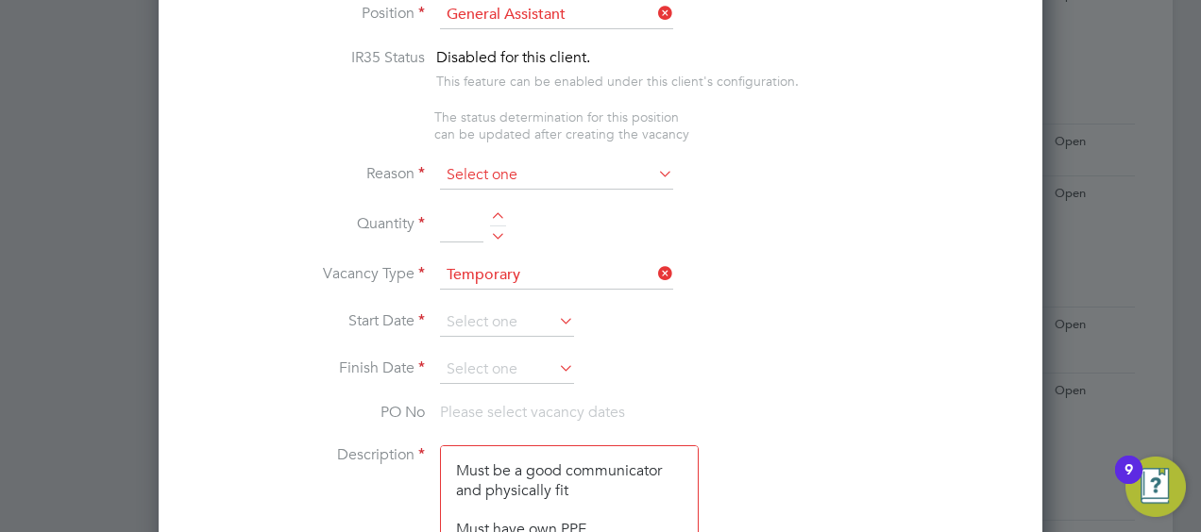
click at [515, 172] on input at bounding box center [556, 175] width 233 height 28
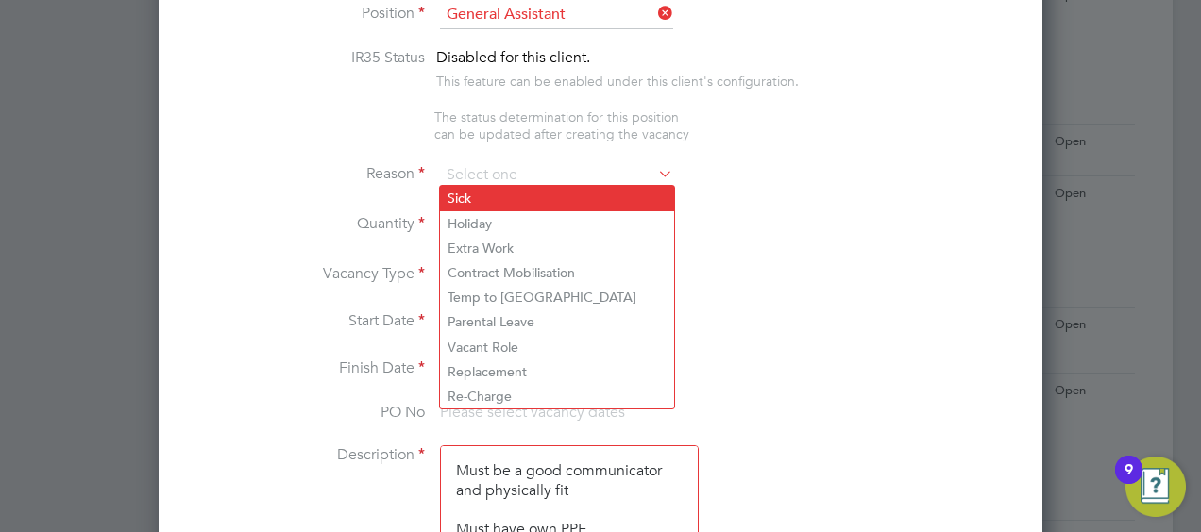
click at [463, 191] on li "Sick" at bounding box center [557, 198] width 234 height 25
type input "Sick"
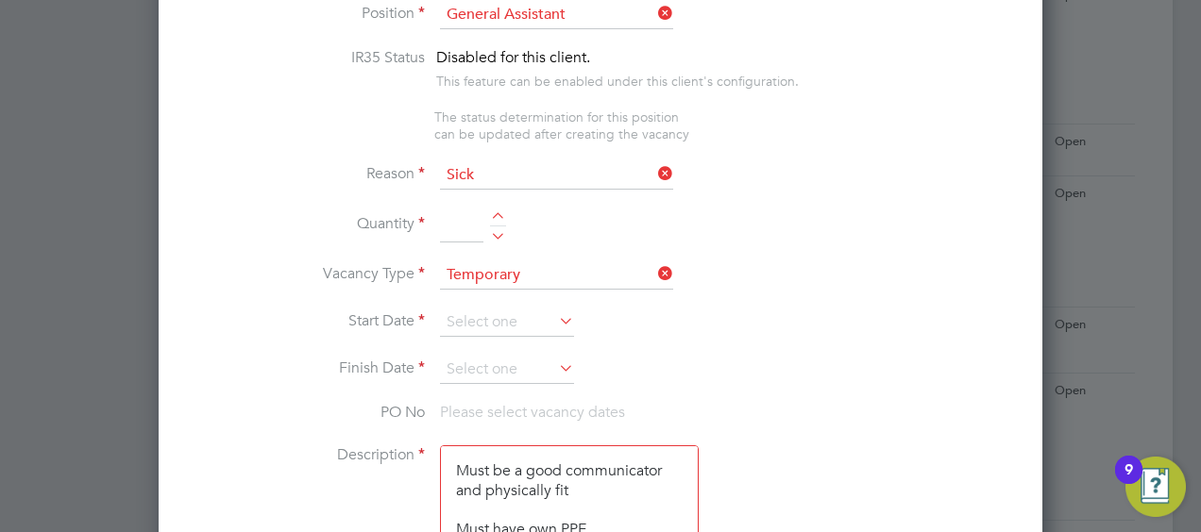
click at [460, 228] on input at bounding box center [461, 226] width 43 height 34
type input "2"
click at [651, 230] on li "Quantity 2" at bounding box center [600, 235] width 823 height 53
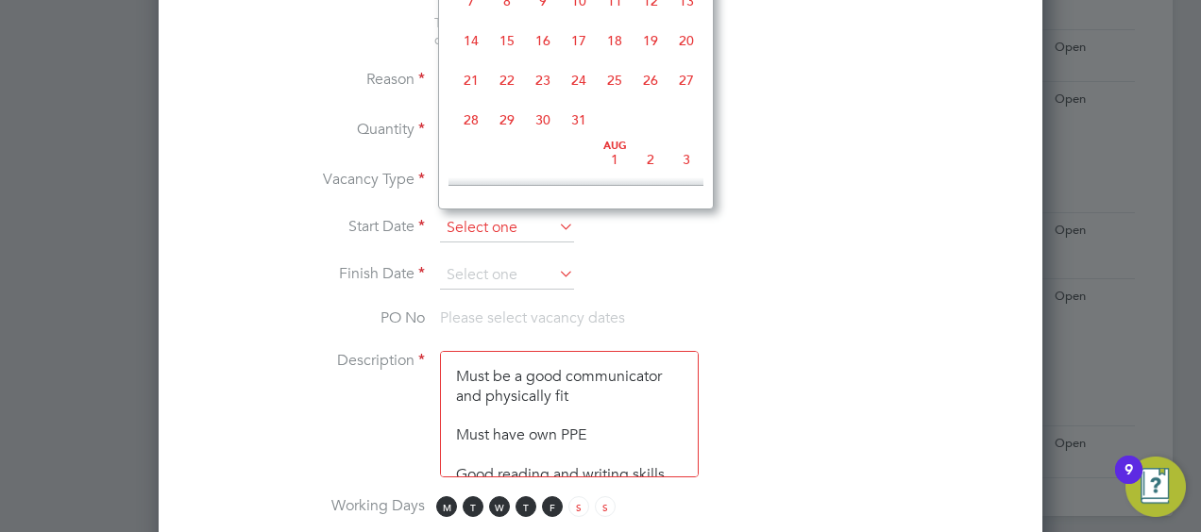
scroll to position [527, 0]
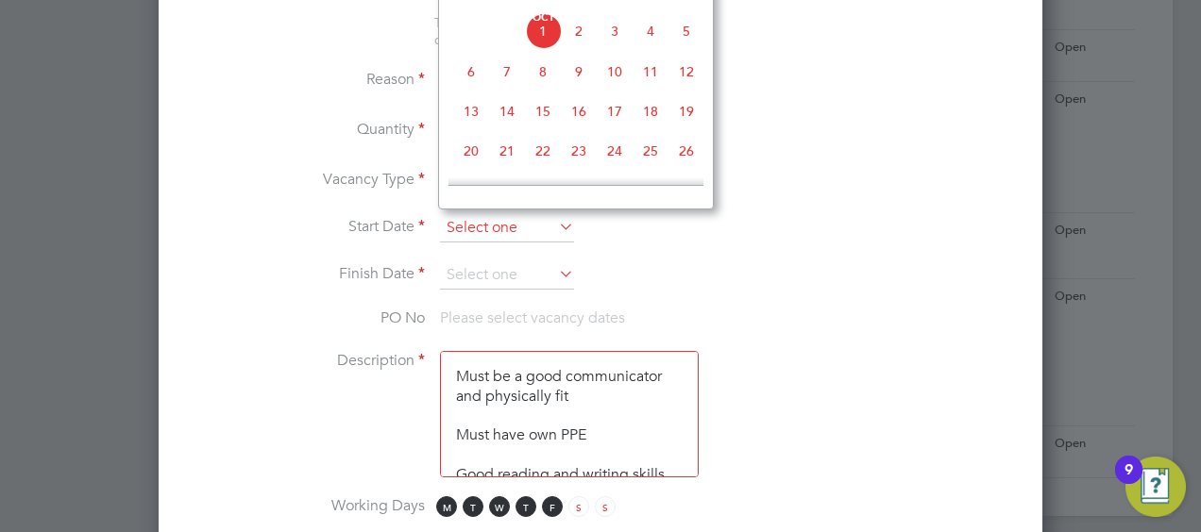
click at [505, 221] on input at bounding box center [507, 228] width 134 height 28
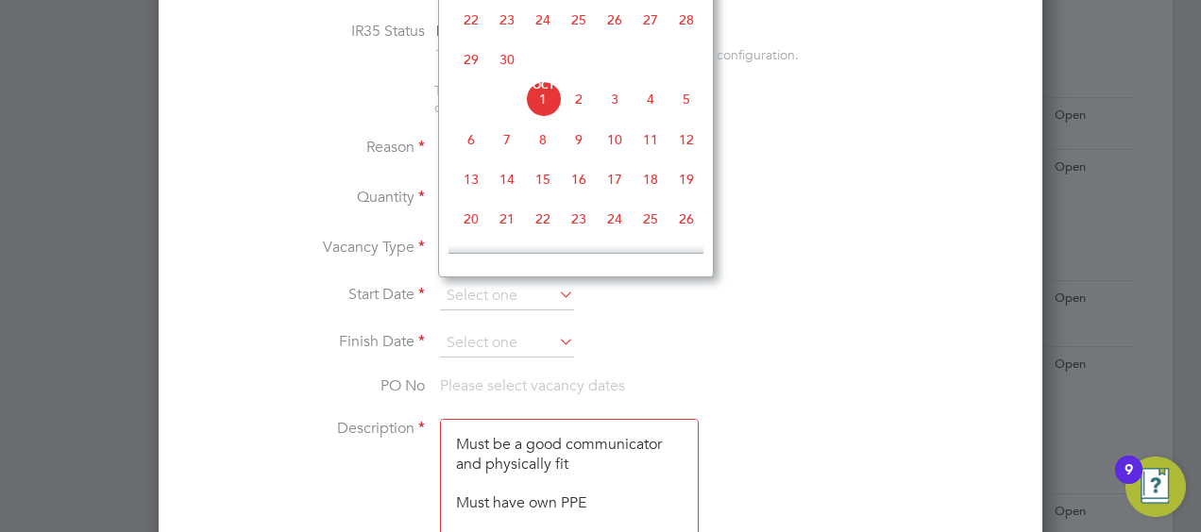
scroll to position [850, 0]
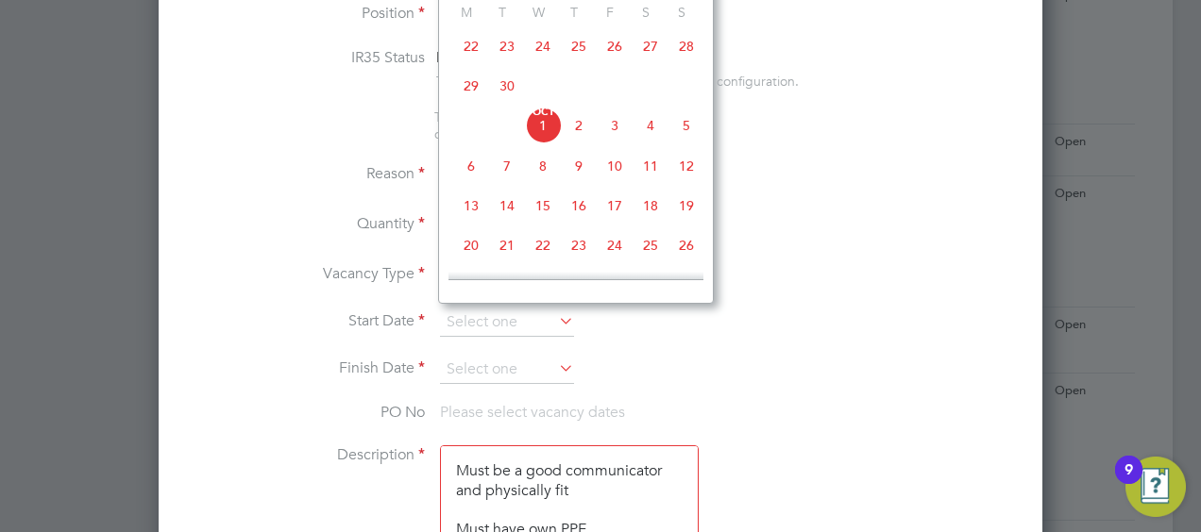
click at [473, 173] on span "6" at bounding box center [471, 166] width 36 height 36
type input "[DATE]"
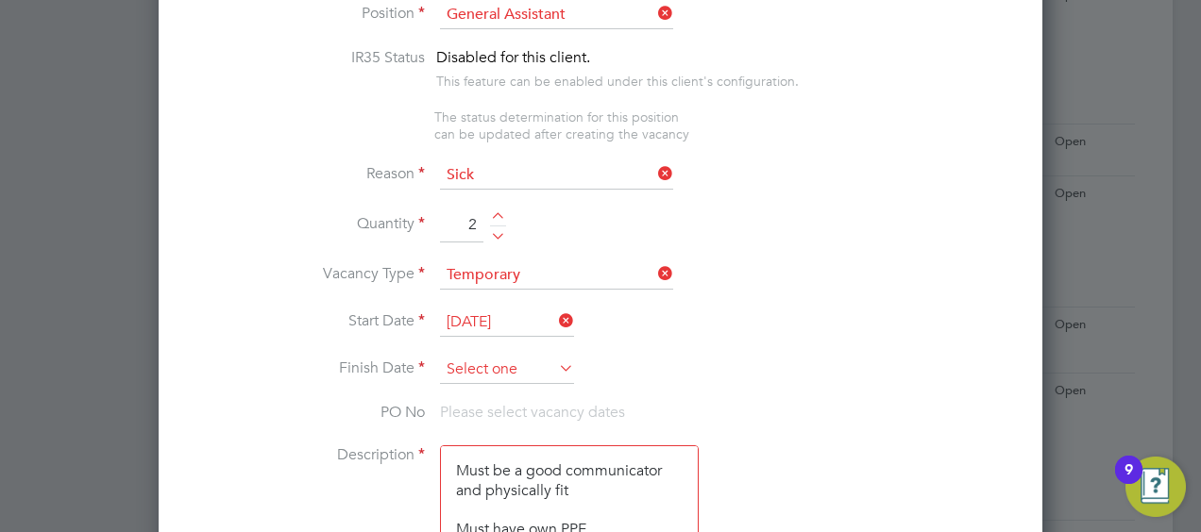
click at [486, 356] on input at bounding box center [507, 370] width 134 height 28
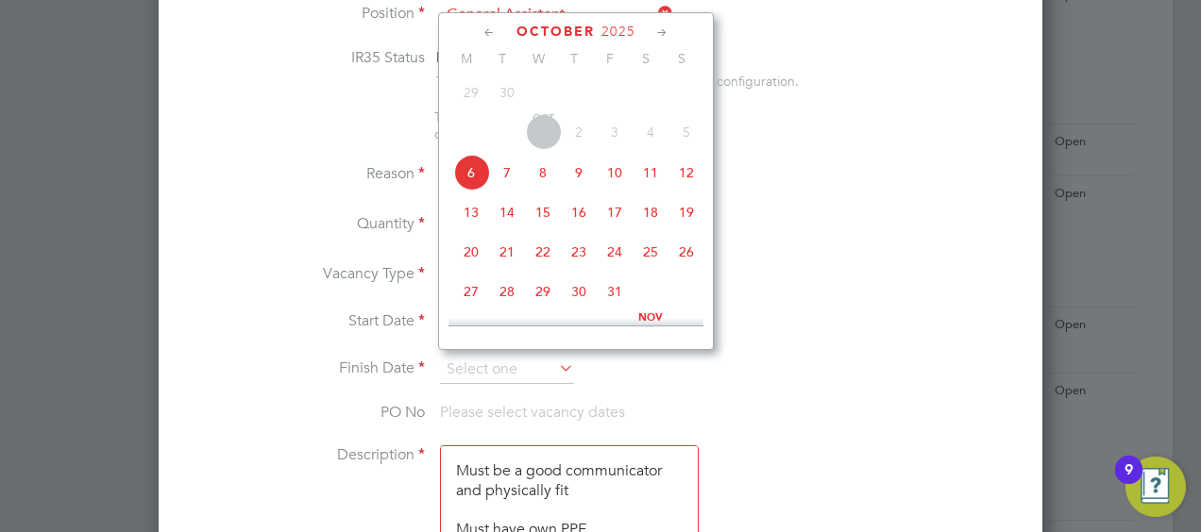
click at [618, 182] on span "10" at bounding box center [615, 173] width 36 height 36
type input "[DATE]"
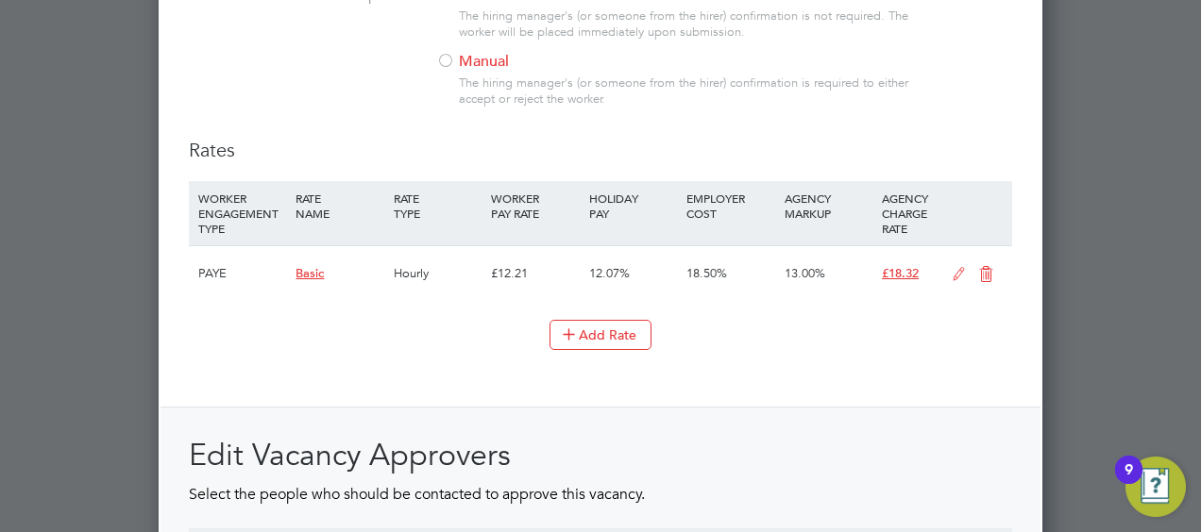
scroll to position [2366, 0]
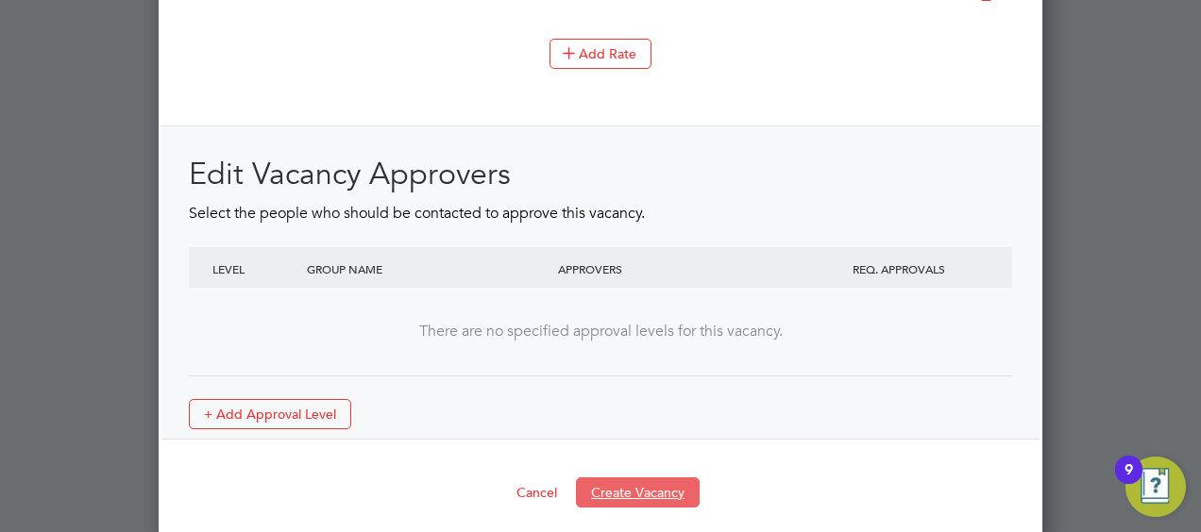
click at [617, 478] on button "Create Vacancy" at bounding box center [638, 493] width 124 height 30
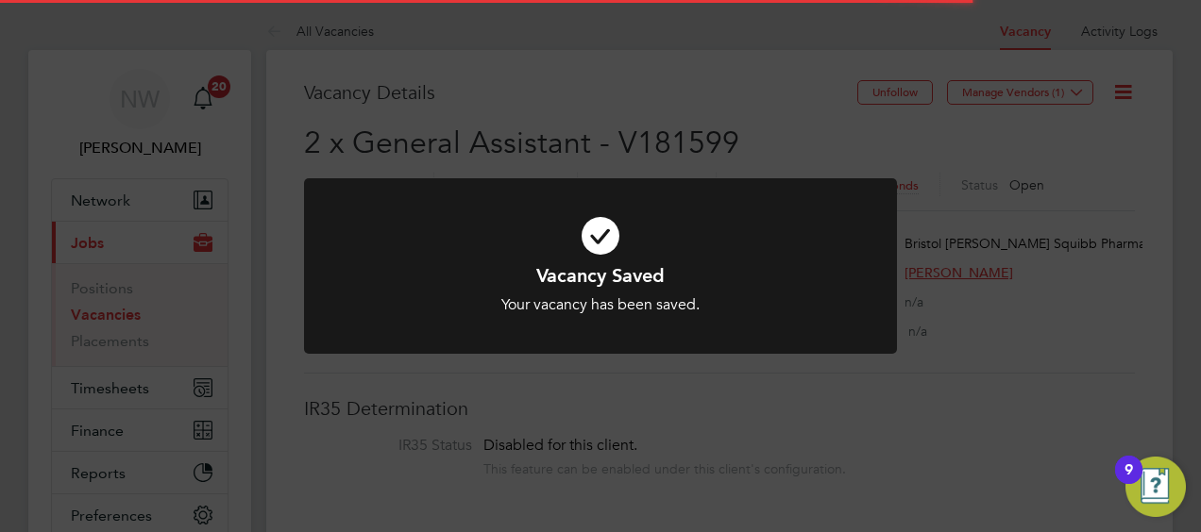
scroll to position [56, 132]
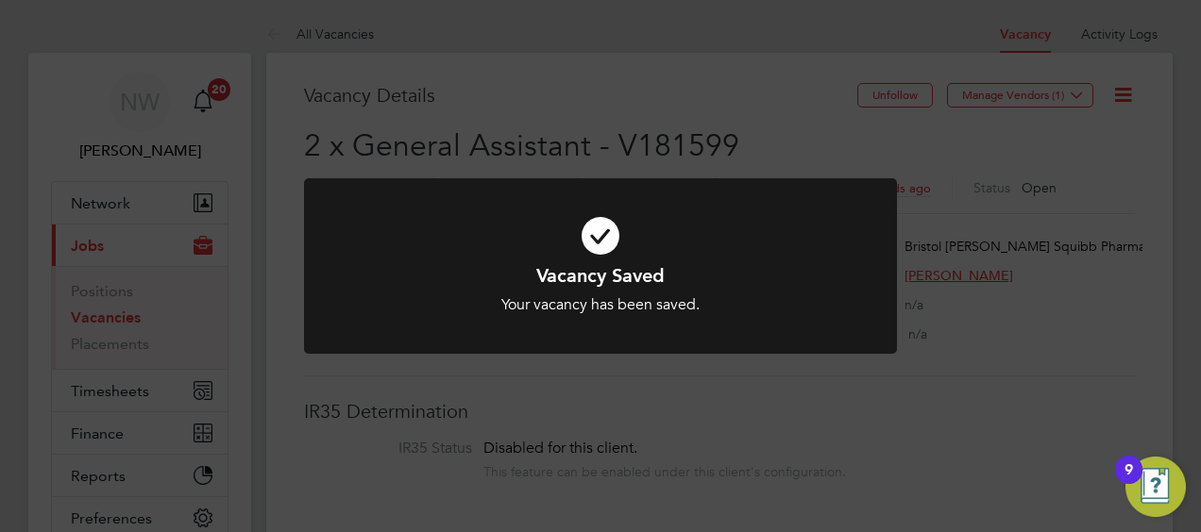
click at [548, 287] on h1 "Vacancy Saved" at bounding box center [600, 275] width 491 height 25
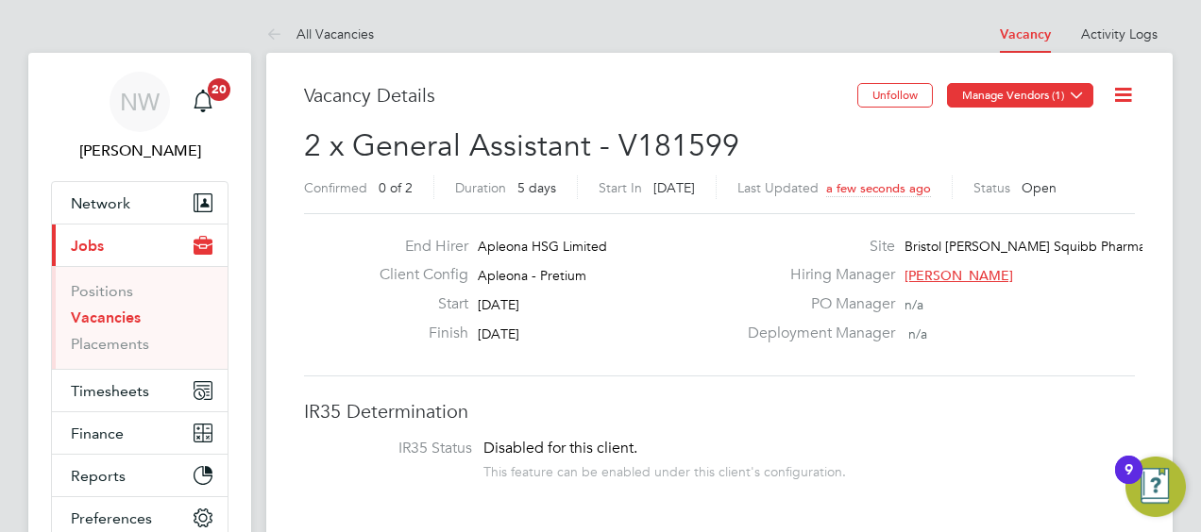
click at [1074, 94] on icon at bounding box center [1077, 95] width 14 height 14
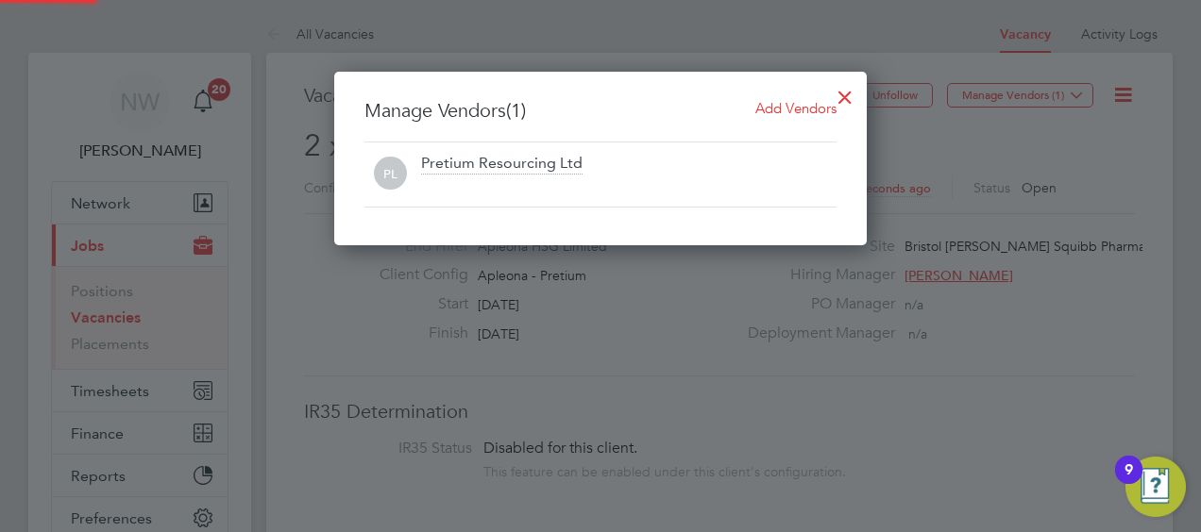
scroll to position [174, 532]
click at [818, 108] on span "Add Vendors" at bounding box center [795, 108] width 81 height 18
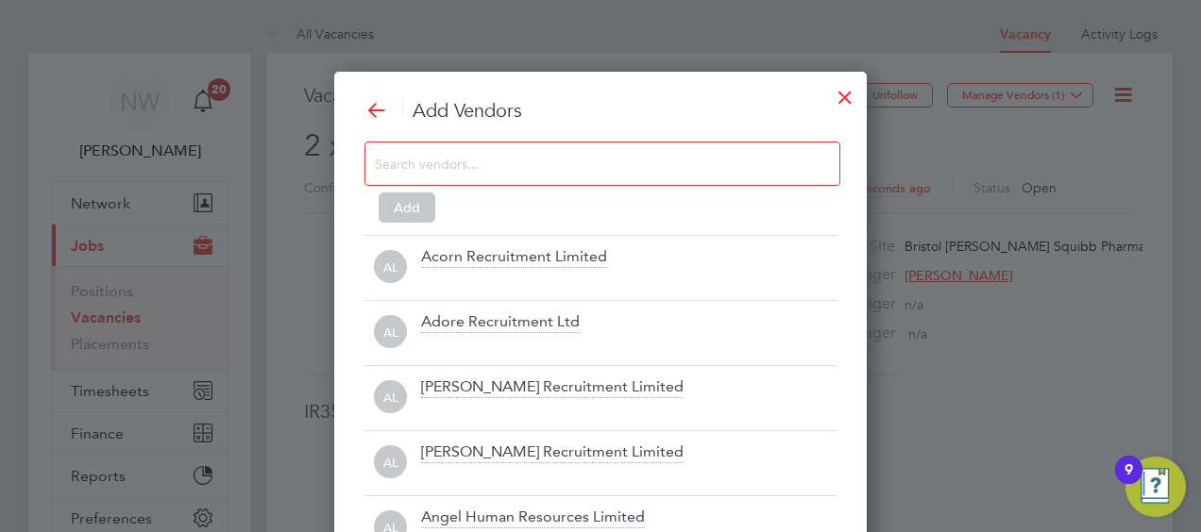
scroll to position [525, 532]
click at [446, 163] on input at bounding box center [587, 163] width 425 height 25
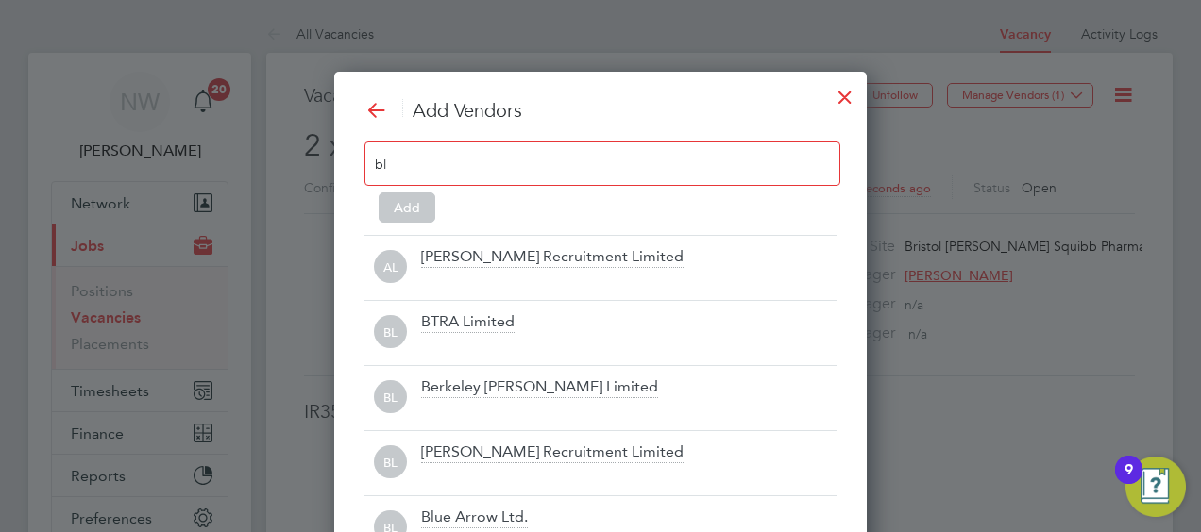
scroll to position [330, 532]
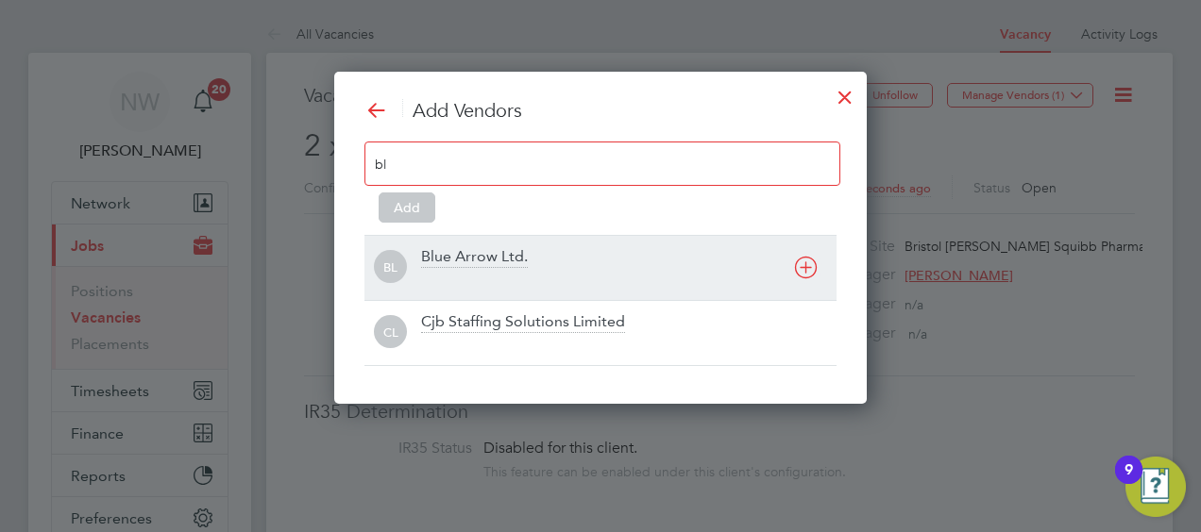
type input "bl"
click at [474, 252] on div "Blue Arrow Ltd." at bounding box center [474, 257] width 107 height 21
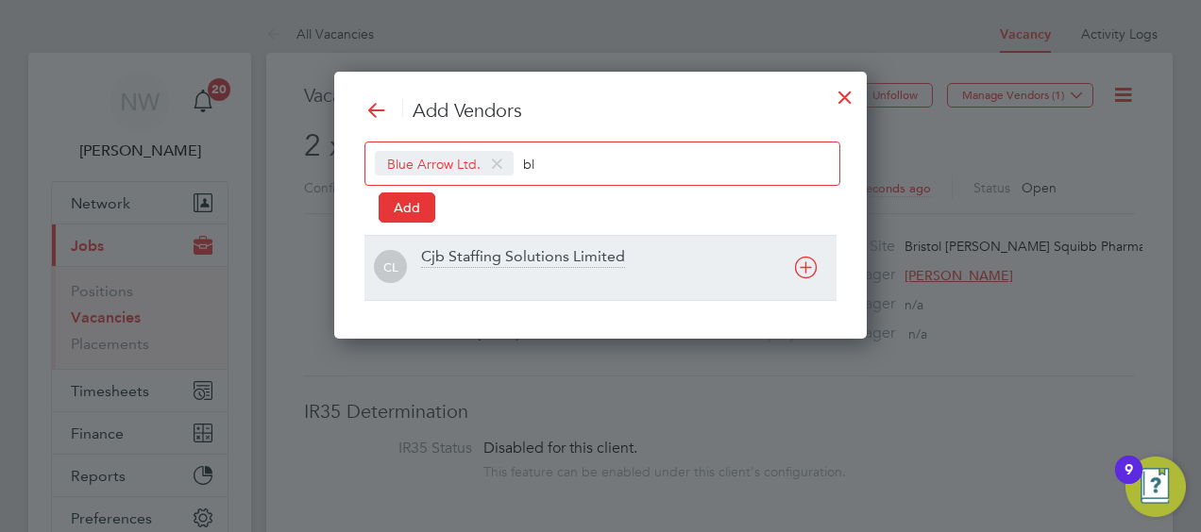
scroll to position [8, 9]
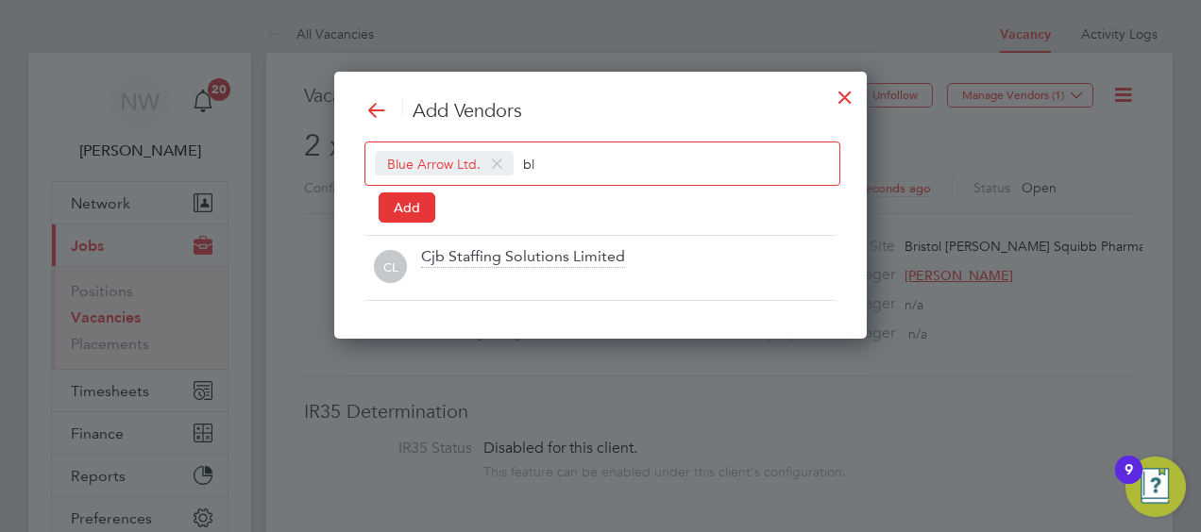
click at [526, 164] on input "bl" at bounding box center [582, 163] width 118 height 25
click at [534, 163] on input "bl" at bounding box center [582, 163] width 118 height 25
type input "b"
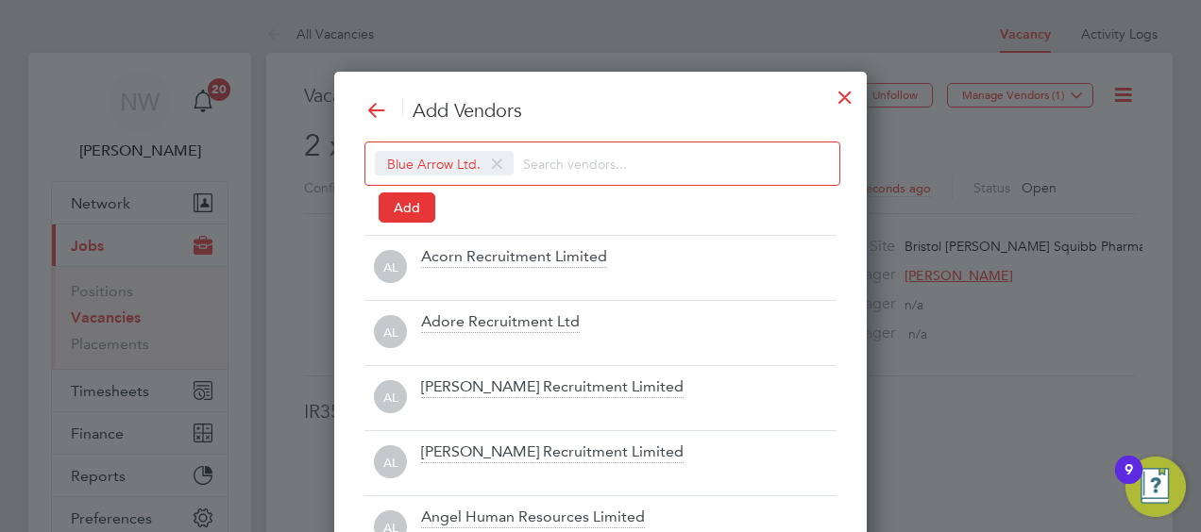
click at [948, 187] on div at bounding box center [600, 266] width 1201 height 532
click at [406, 204] on button "Add" at bounding box center [407, 208] width 57 height 30
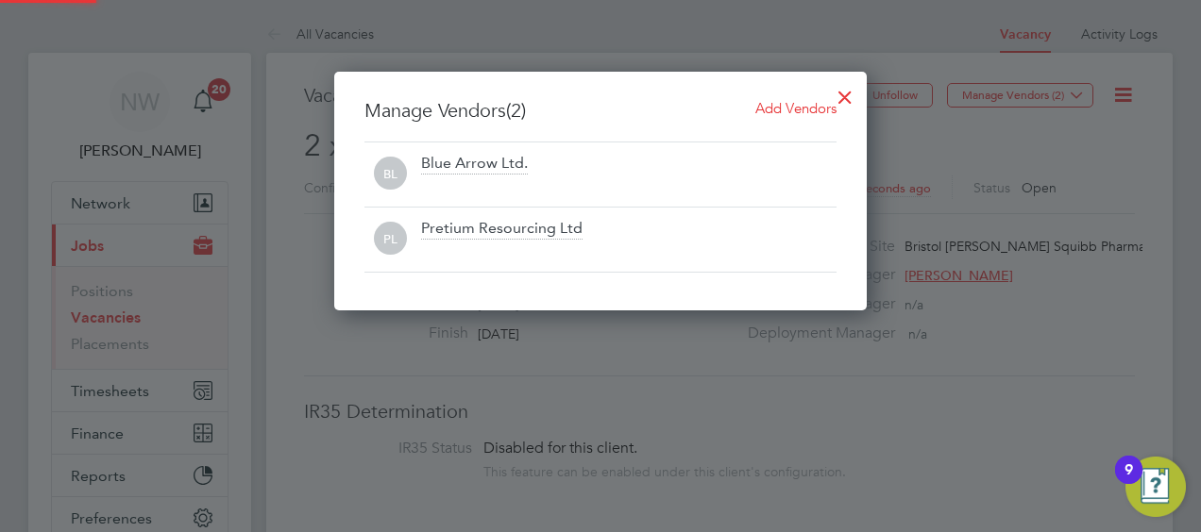
scroll to position [238, 532]
